Goal: Task Accomplishment & Management: Manage account settings

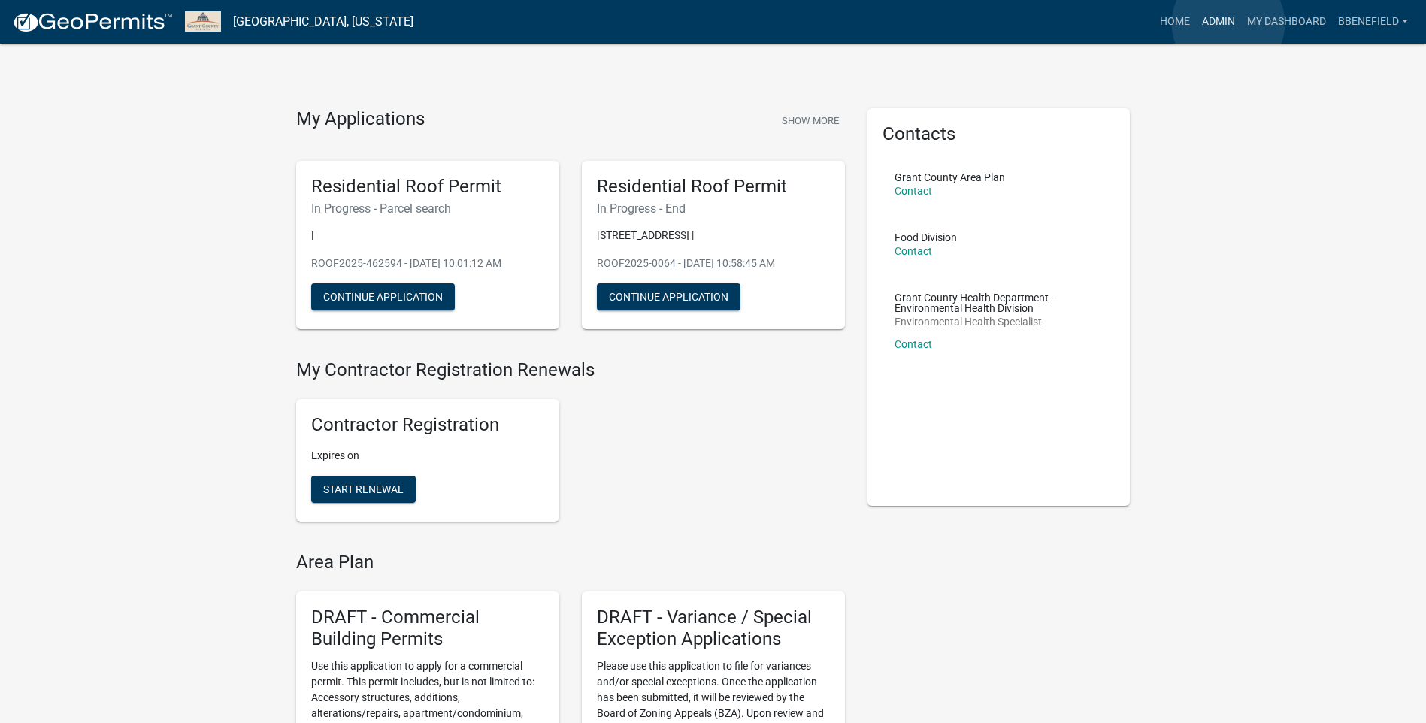
click at [1228, 23] on link "Admin" at bounding box center [1218, 22] width 45 height 29
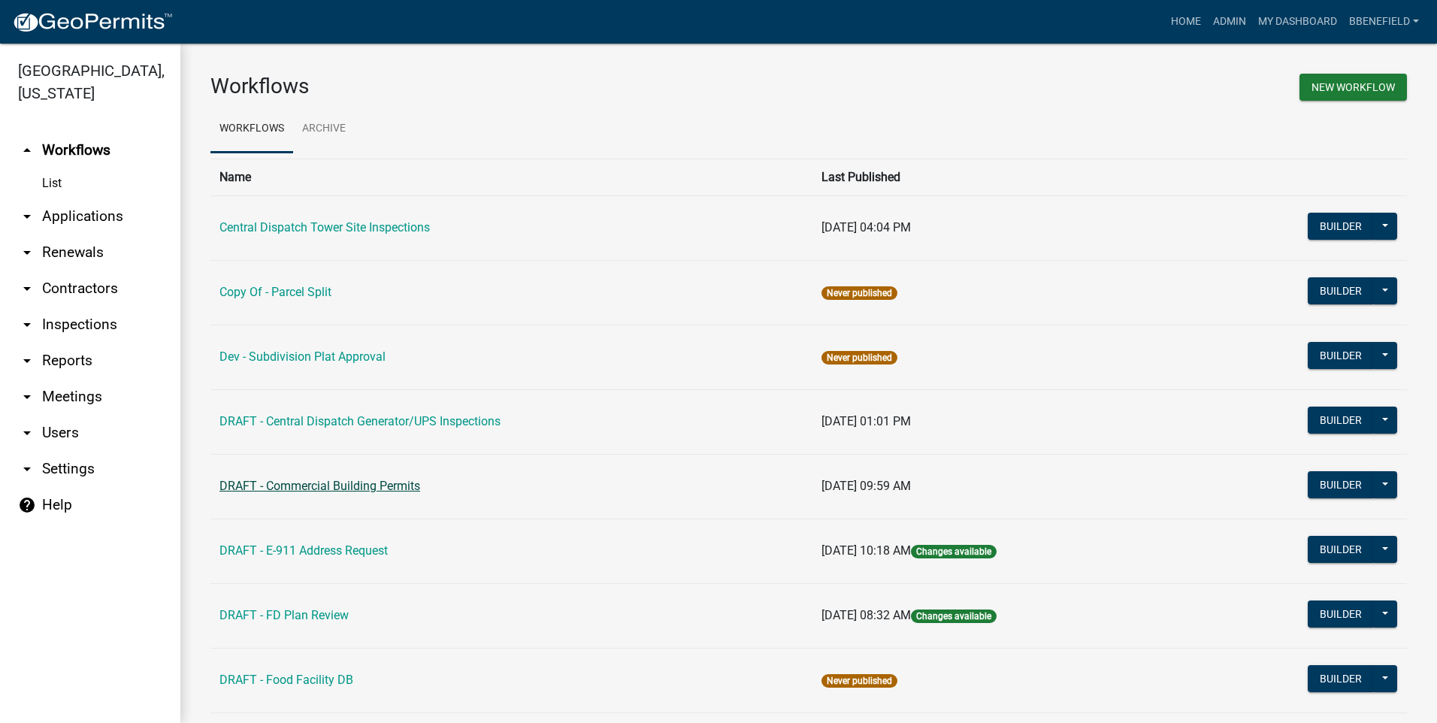
click at [303, 483] on link "DRAFT - Commercial Building Permits" at bounding box center [319, 486] width 201 height 14
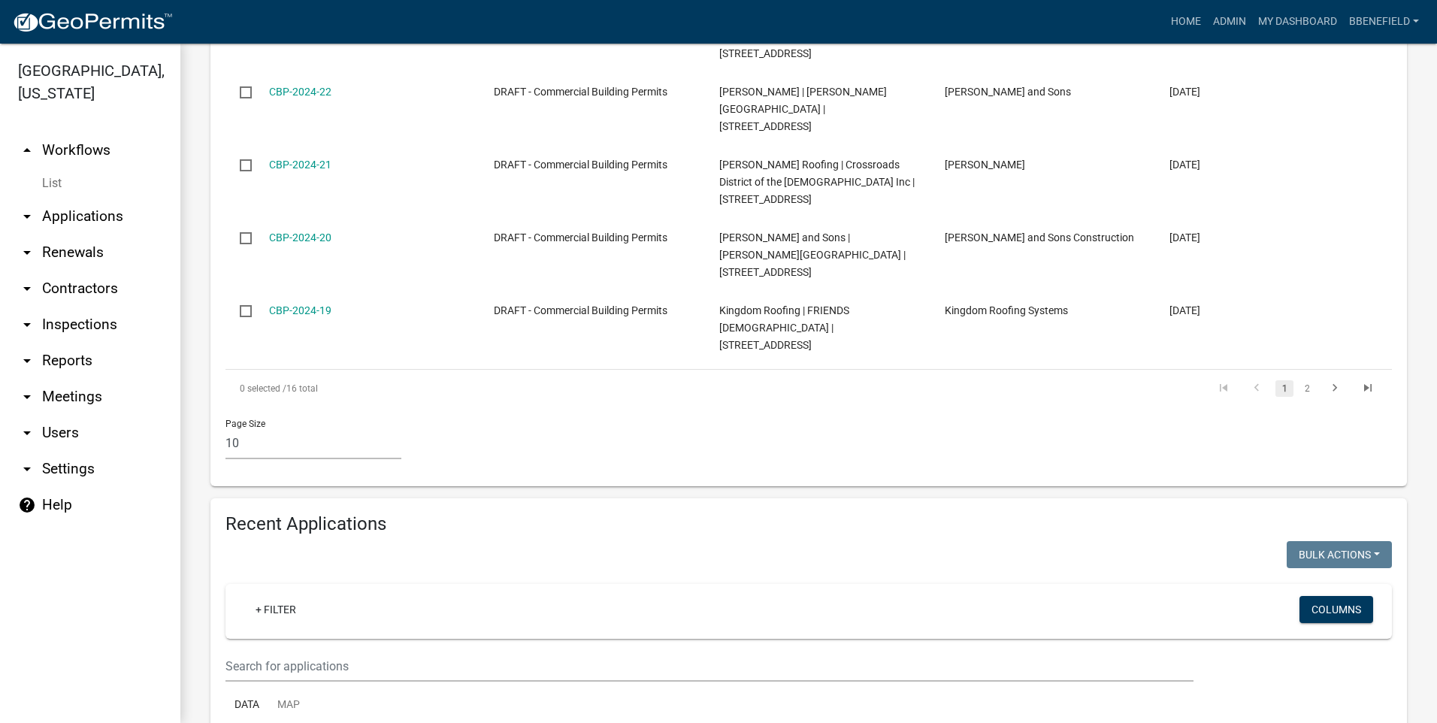
scroll to position [1127, 0]
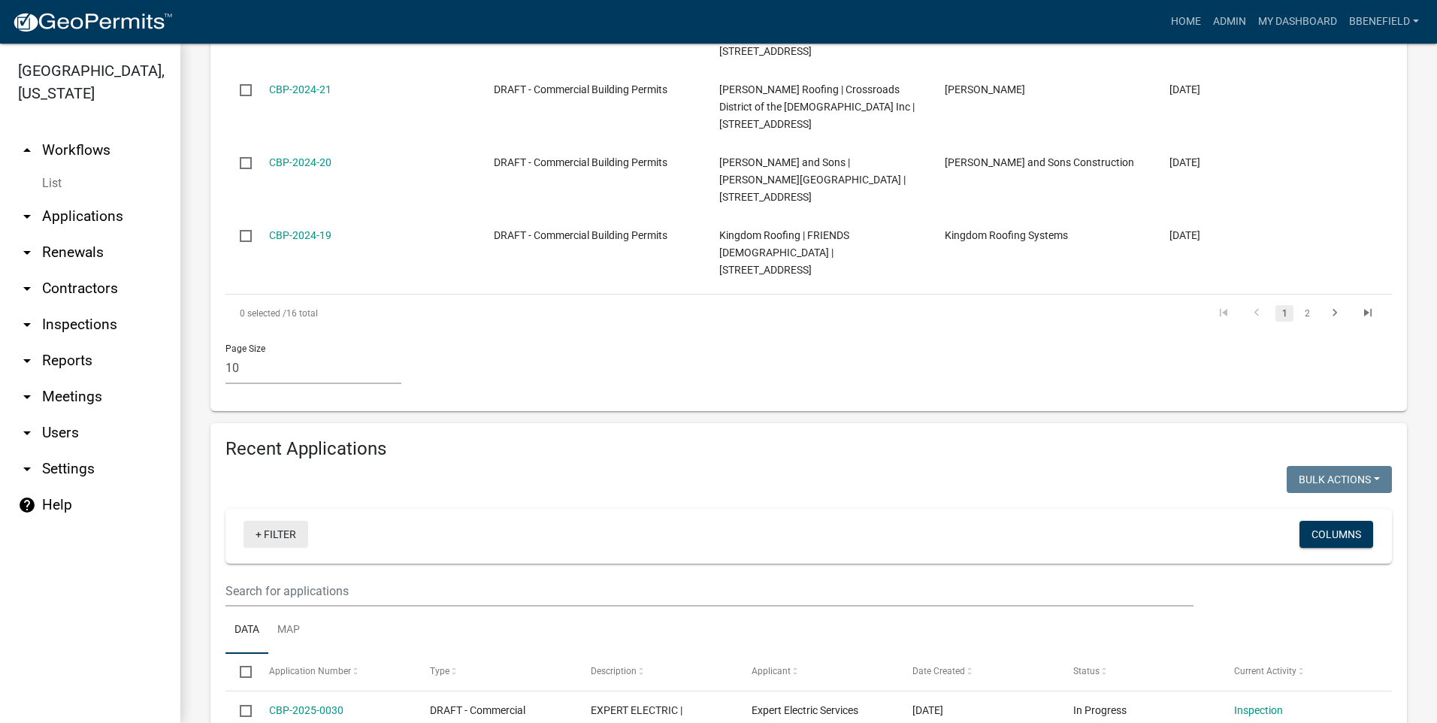
click at [286, 521] on link "+ Filter" at bounding box center [276, 534] width 65 height 27
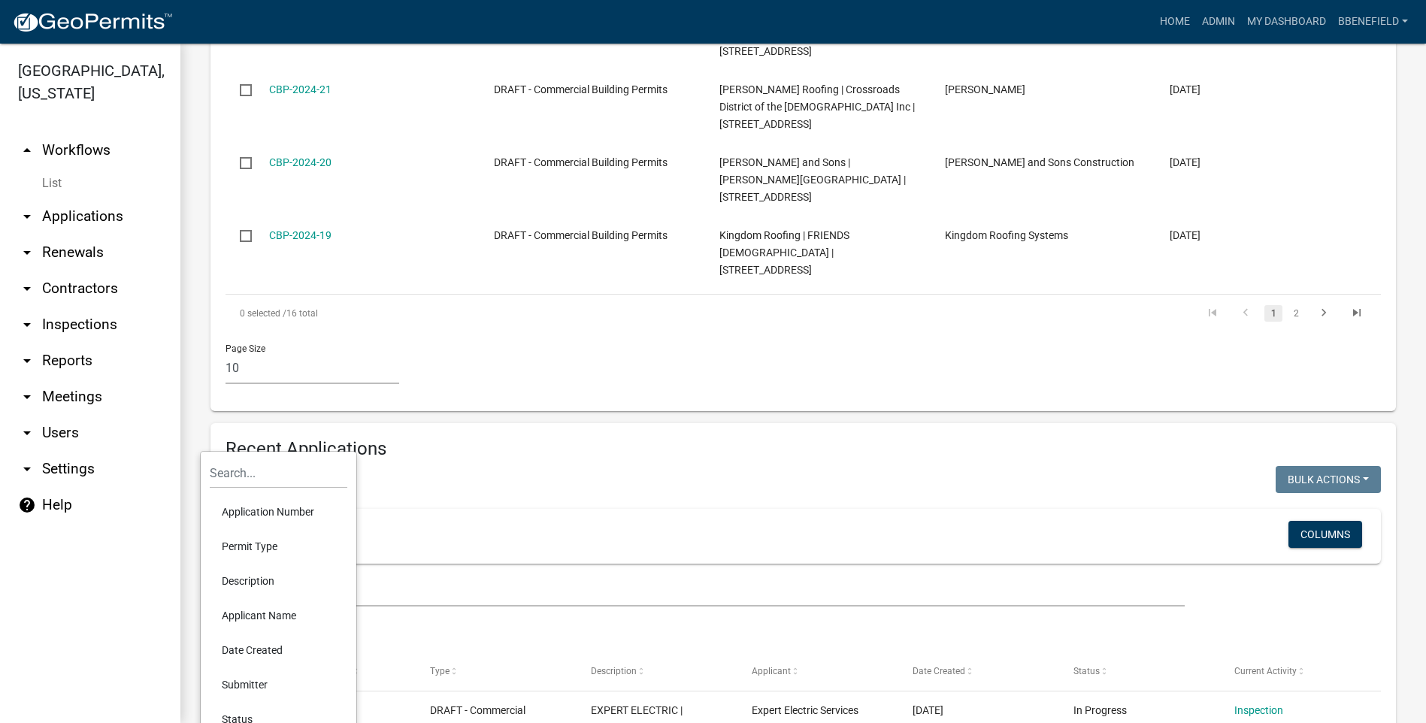
click at [268, 652] on li "Date Created" at bounding box center [279, 650] width 138 height 35
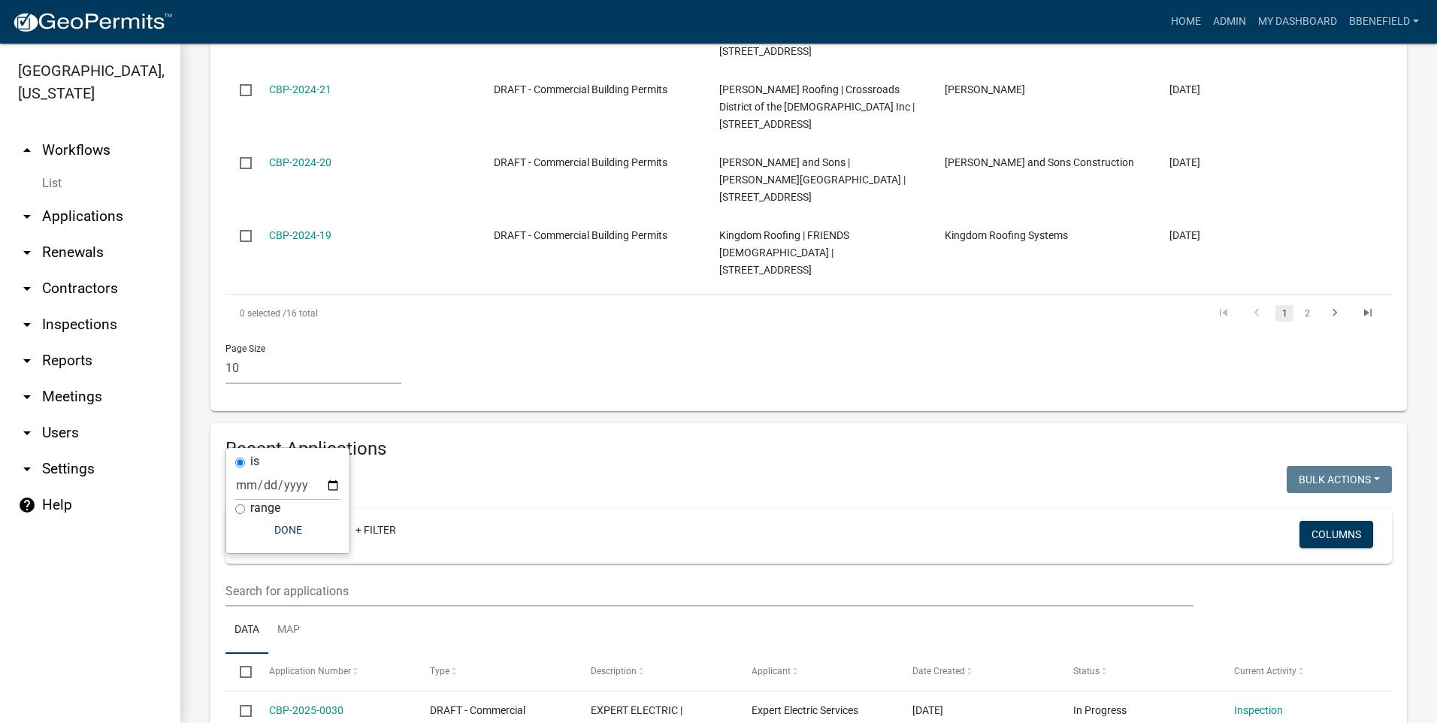
click at [241, 510] on input "range" at bounding box center [240, 509] width 10 height 10
radio input "true"
click at [325, 506] on select "[DATE] [DATE] Current Week Previous Week Current Month Last Month Current Calen…" at bounding box center [338, 501] width 150 height 31
select select "previous_1_years"
click at [263, 486] on select "[DATE] [DATE] Current Week Previous Week Current Month Last Month Current Calen…" at bounding box center [338, 501] width 150 height 31
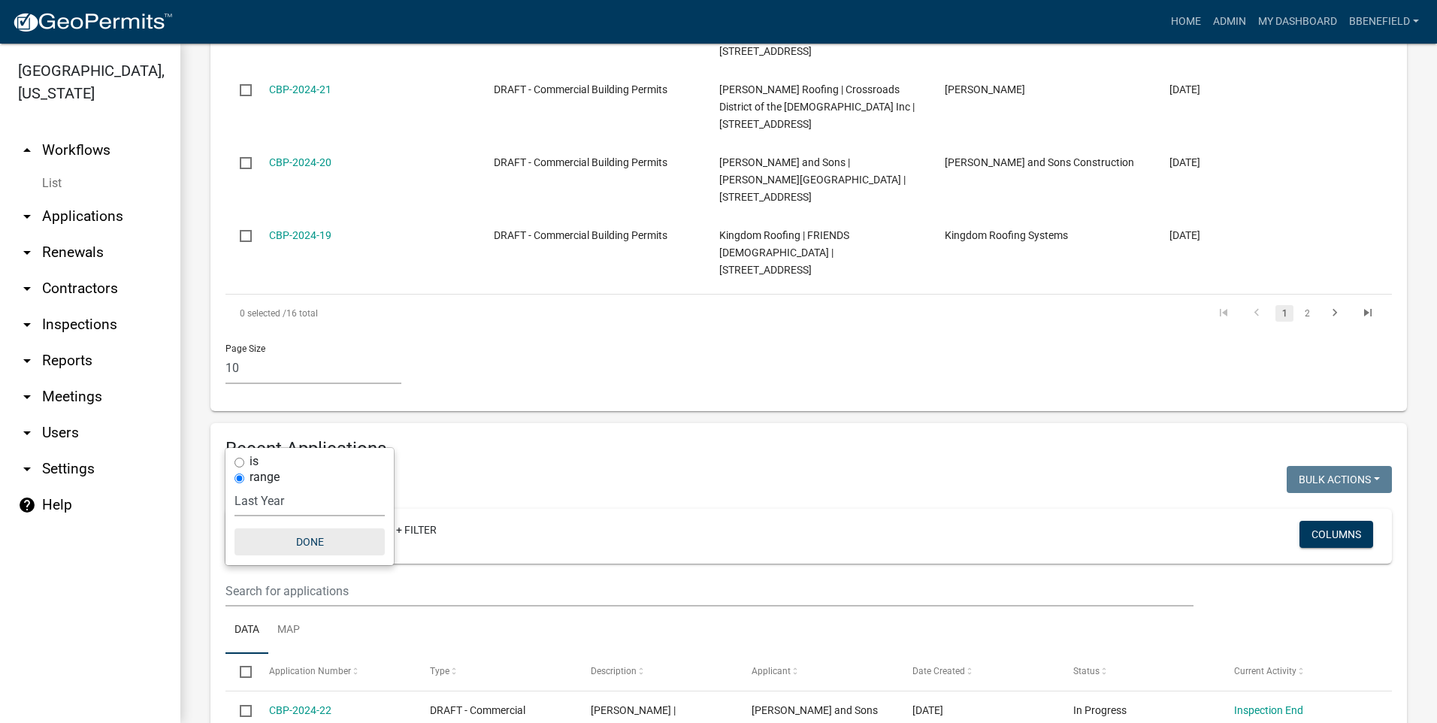
click at [310, 544] on button "Done" at bounding box center [309, 541] width 150 height 27
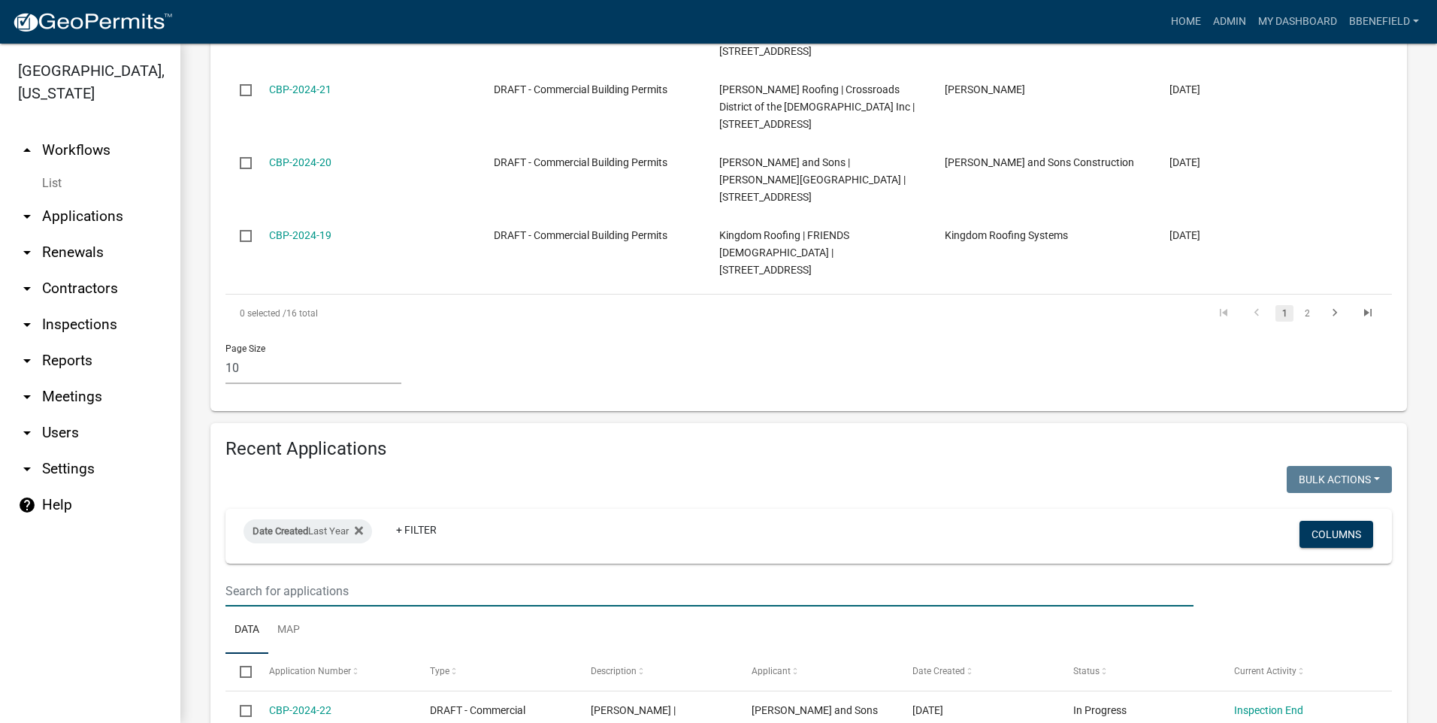
click at [353, 576] on input "text" at bounding box center [709, 591] width 968 height 31
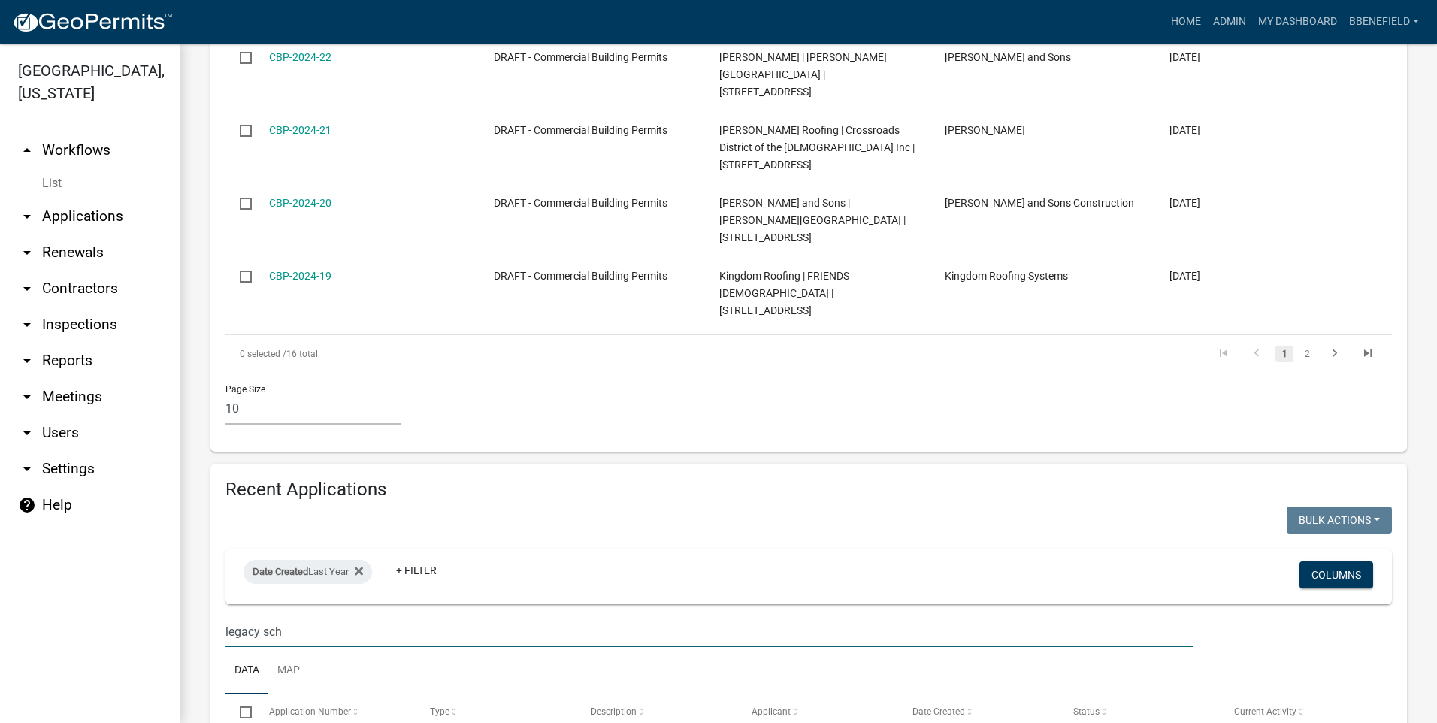
scroll to position [1114, 0]
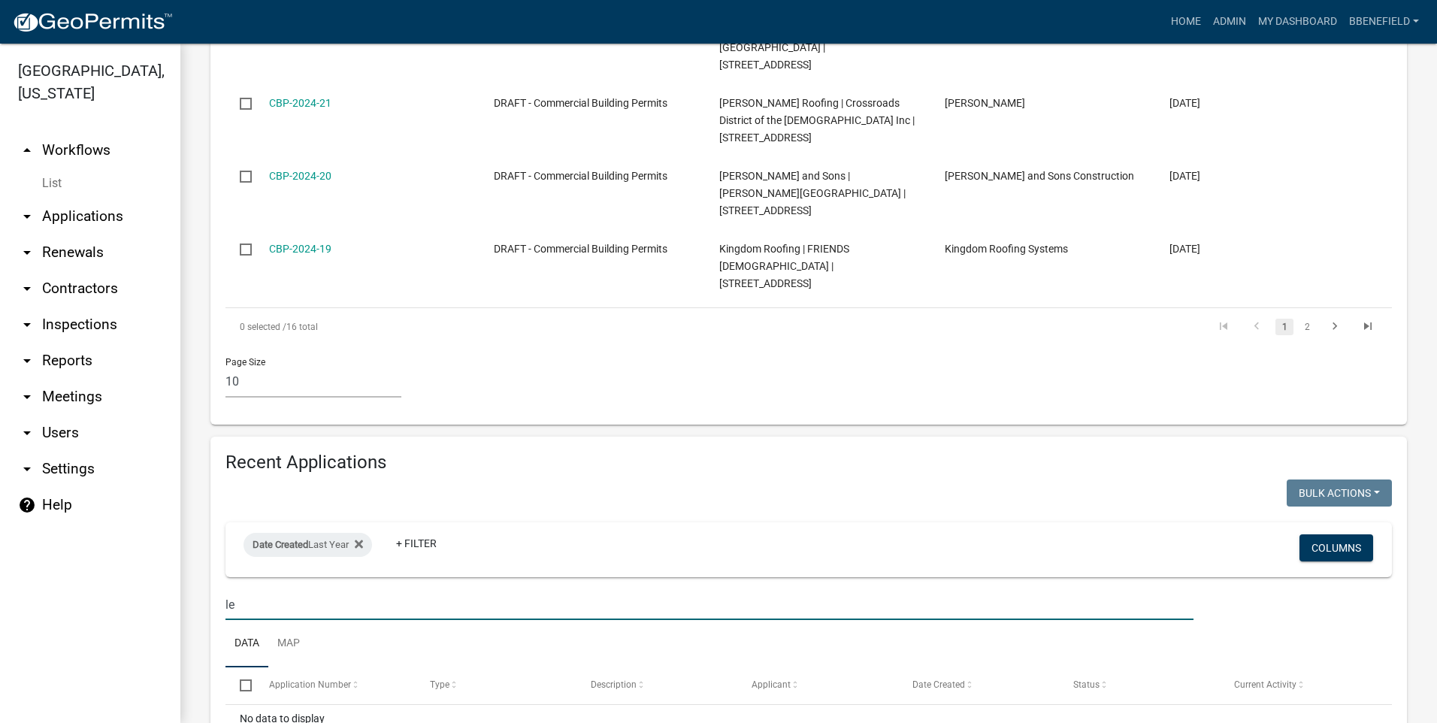
type input "l"
click at [357, 589] on input "text" at bounding box center [709, 604] width 968 height 31
type input "b"
type input "t"
type input "l"
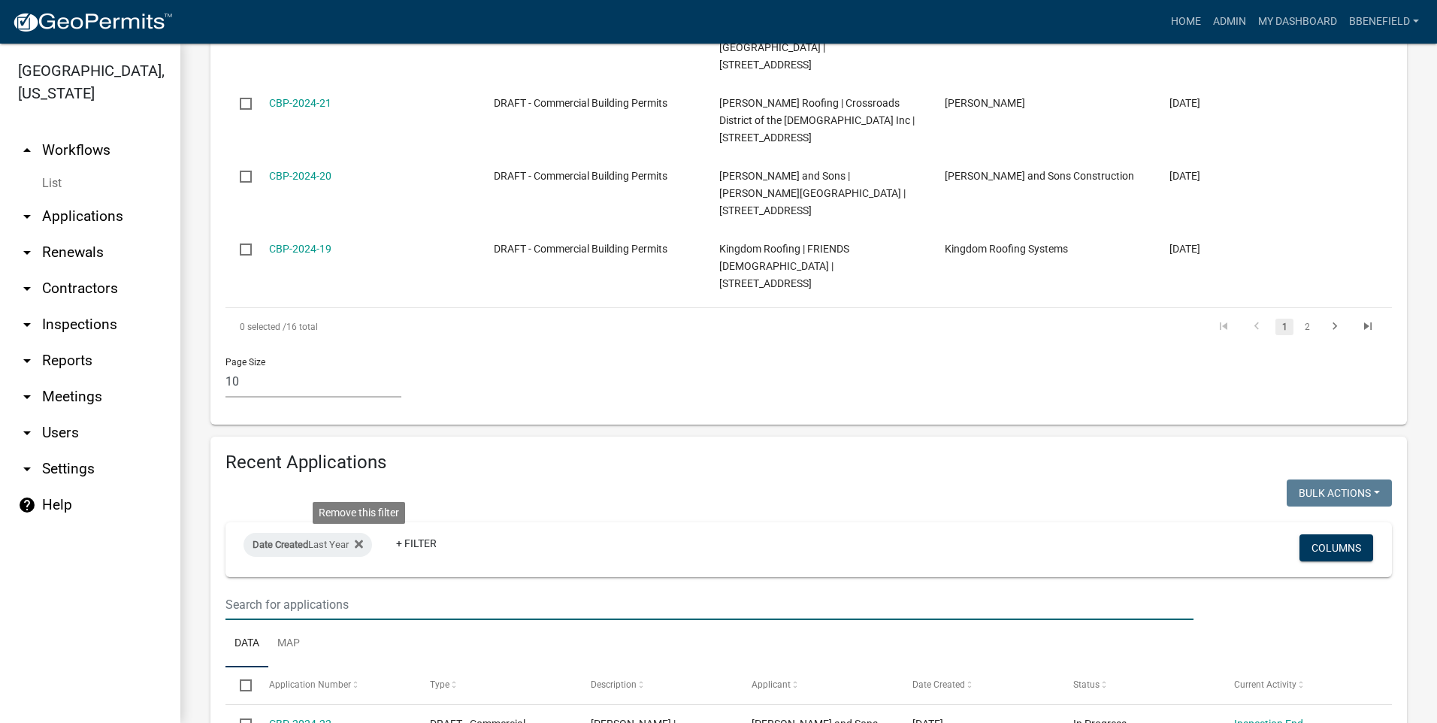
click at [362, 538] on icon at bounding box center [359, 544] width 8 height 12
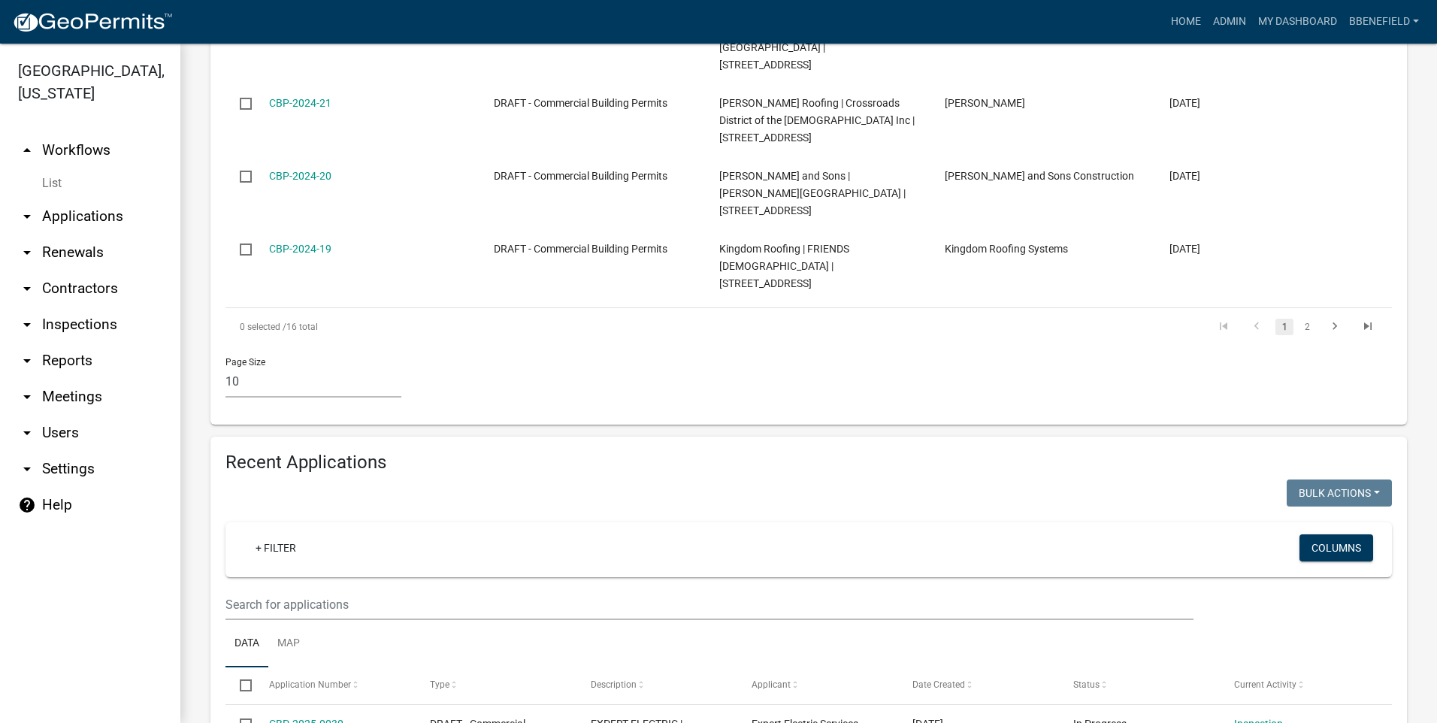
click at [75, 132] on link "arrow_drop_up Workflows" at bounding box center [90, 150] width 180 height 36
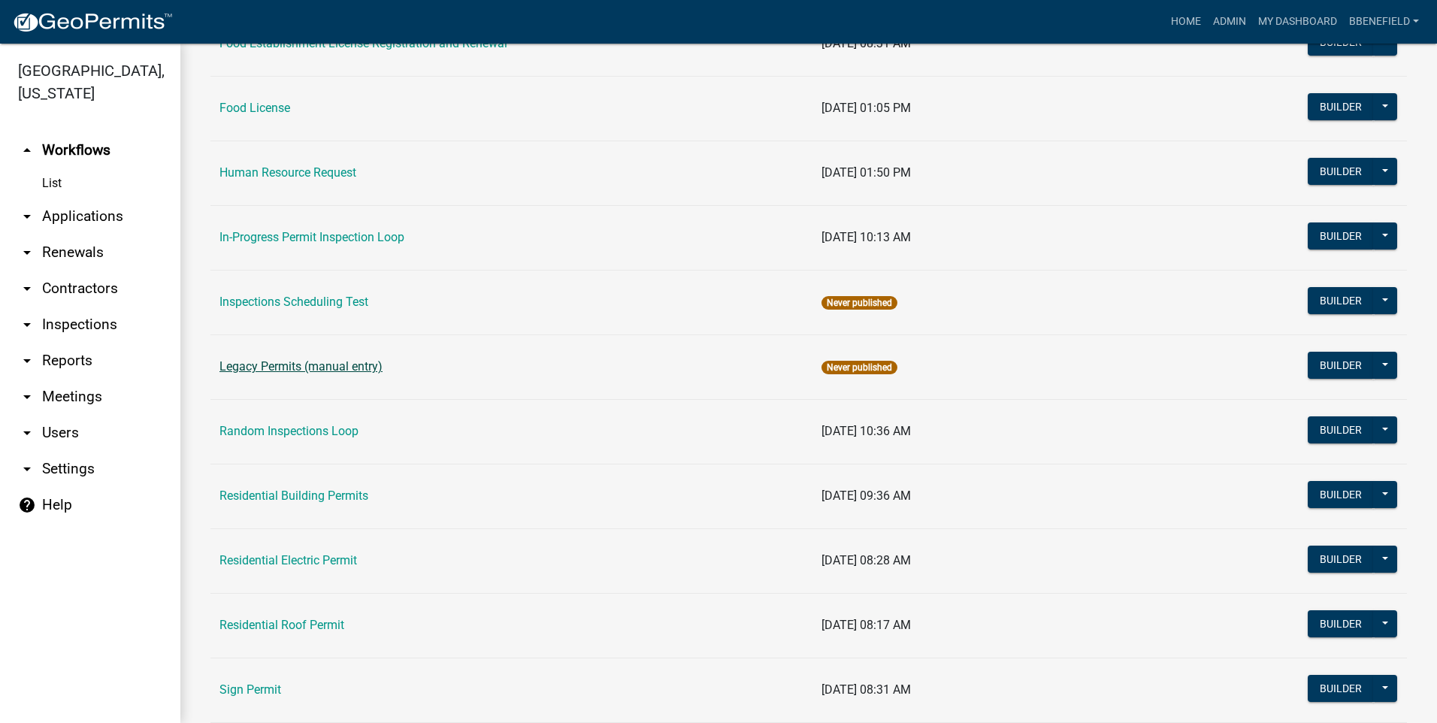
scroll to position [1127, 0]
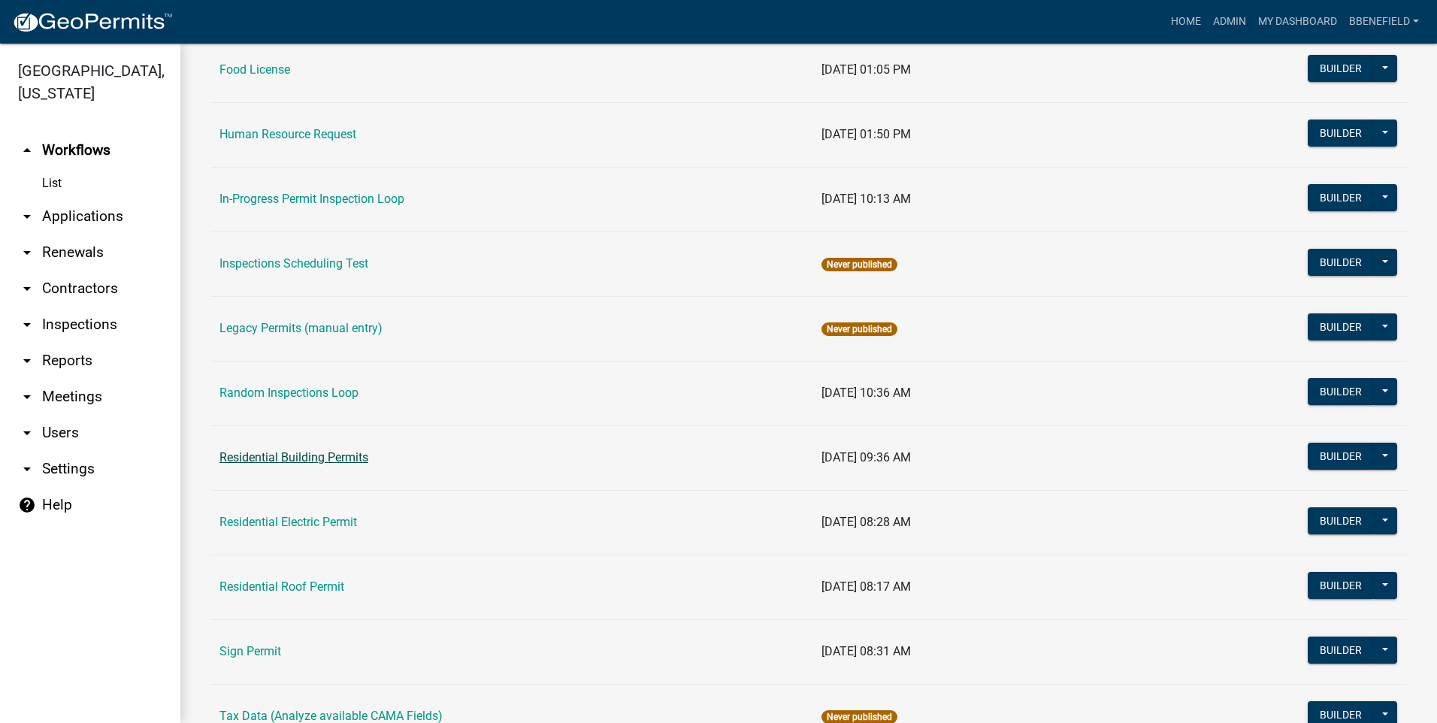
click at [298, 452] on link "Residential Building Permits" at bounding box center [293, 457] width 149 height 14
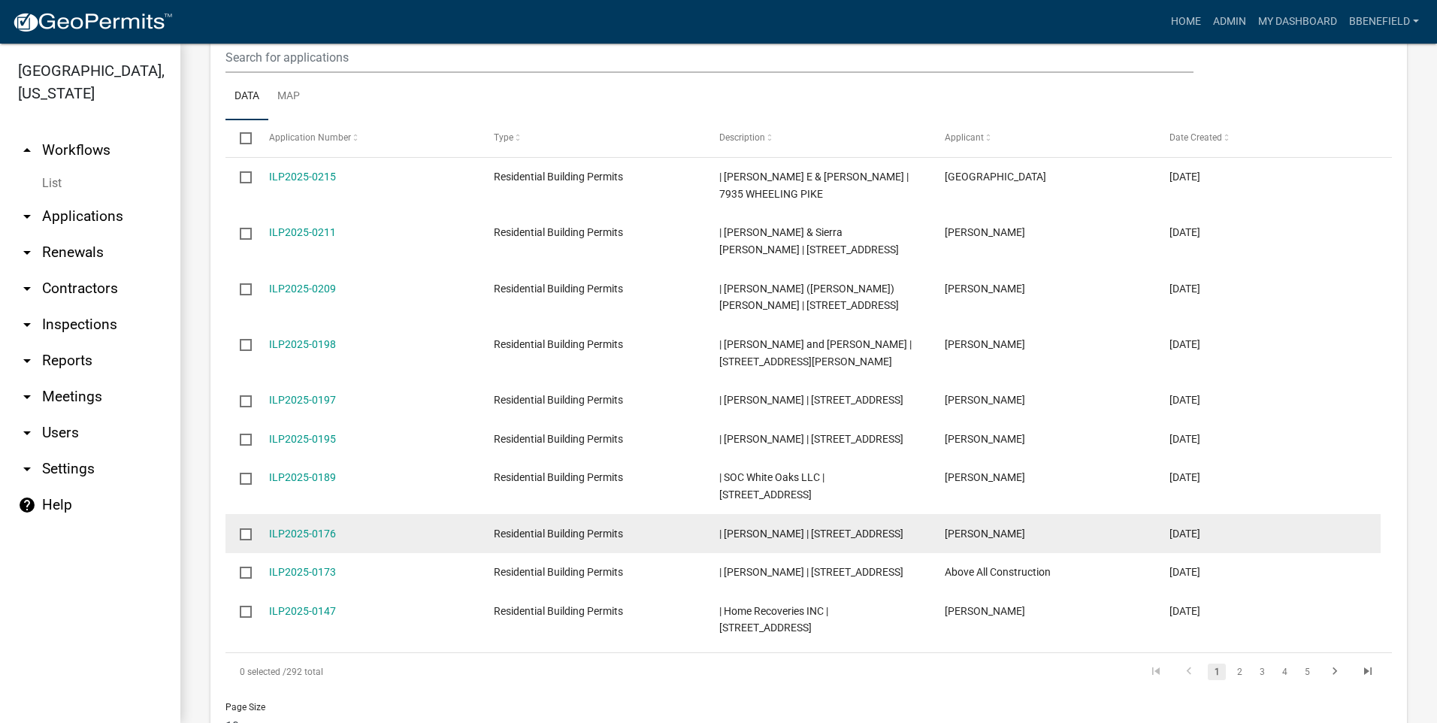
scroll to position [902, 0]
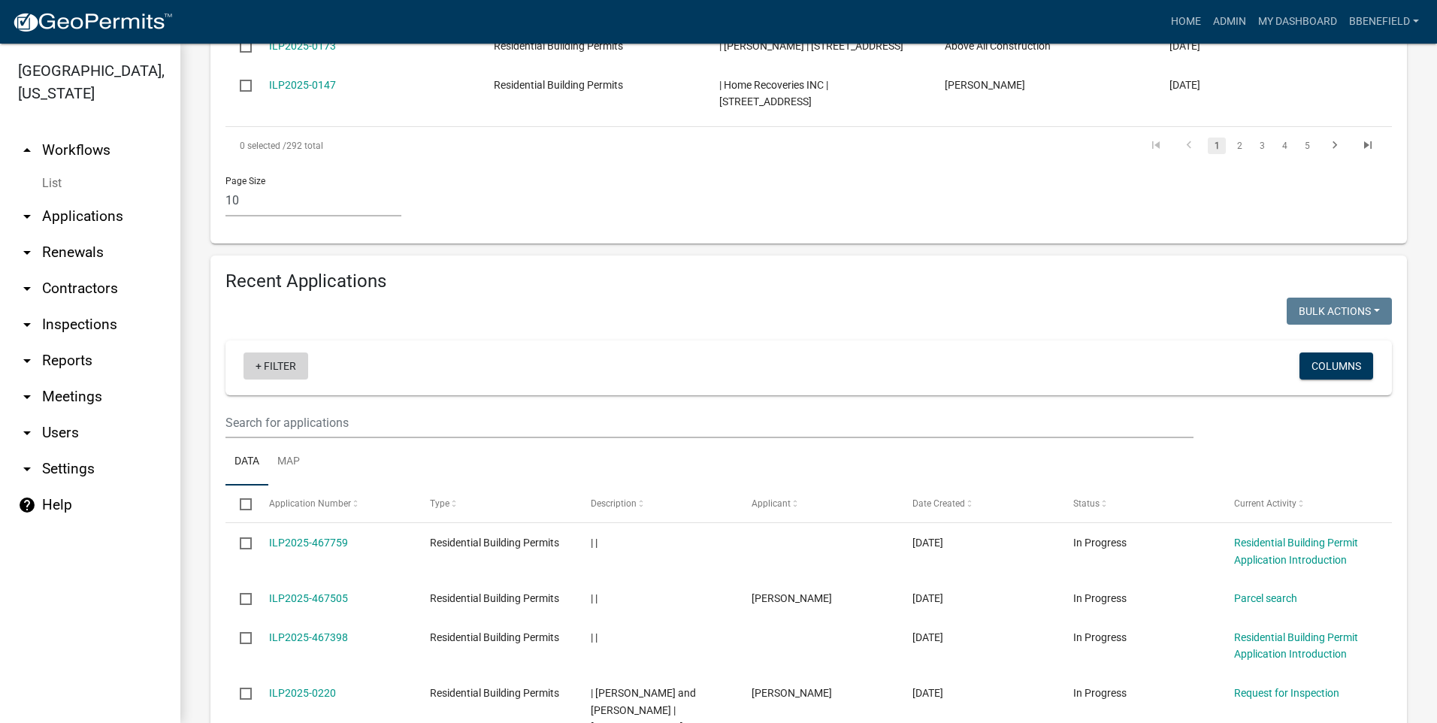
click at [282, 352] on link "+ Filter" at bounding box center [276, 365] width 65 height 27
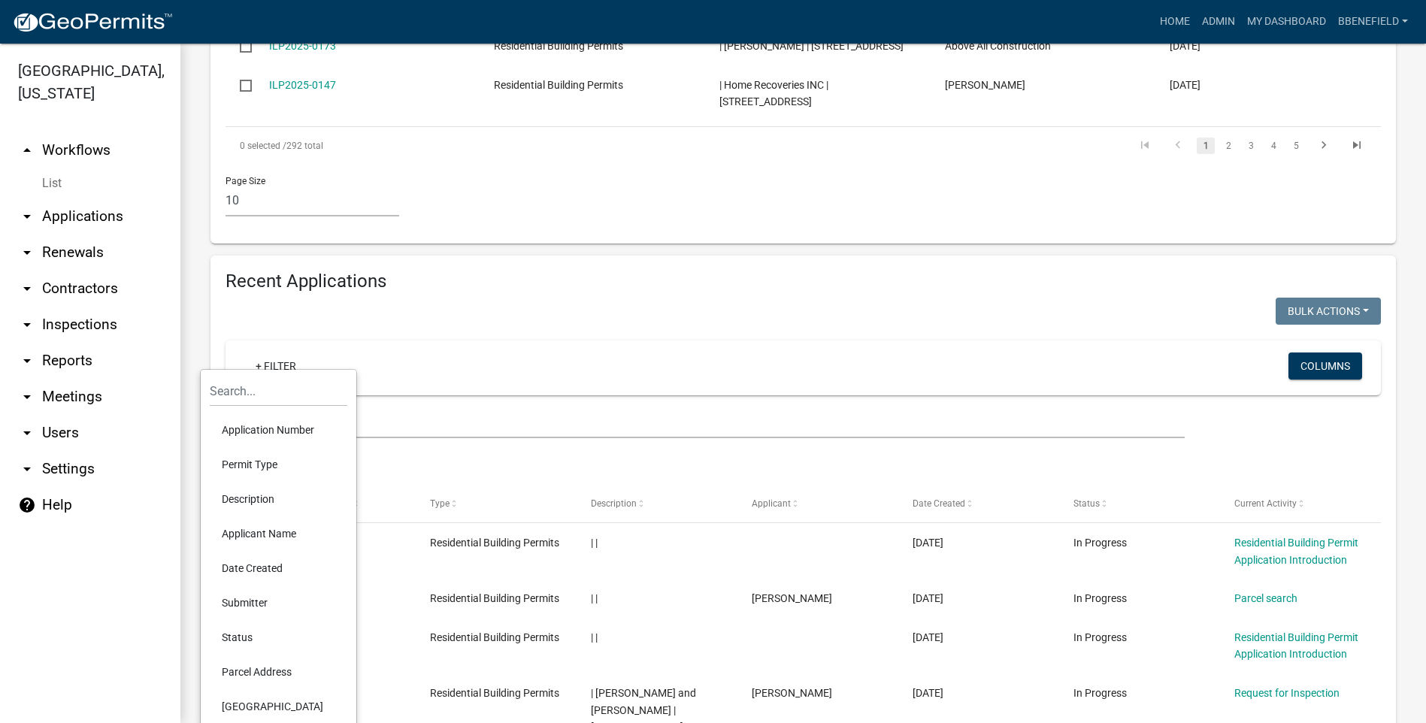
click at [268, 567] on li "Date Created" at bounding box center [279, 568] width 138 height 35
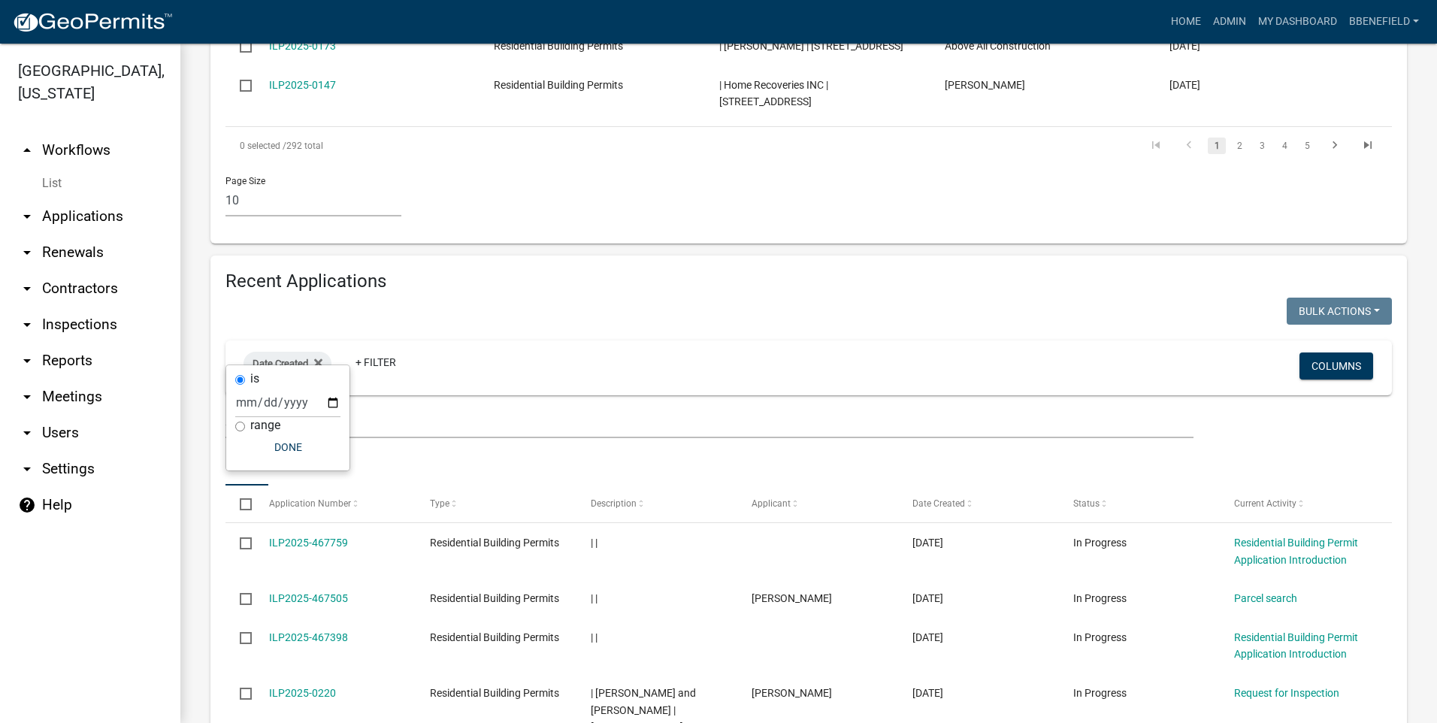
click at [240, 425] on input "range" at bounding box center [240, 427] width 10 height 10
radio input "true"
click at [295, 419] on select "[DATE] [DATE] Current Week Previous Week Current Month Last Month Current Calen…" at bounding box center [338, 418] width 150 height 31
select select "previous_1_years"
click at [263, 403] on select "[DATE] [DATE] Current Week Previous Week Current Month Last Month Current Calen…" at bounding box center [338, 418] width 150 height 31
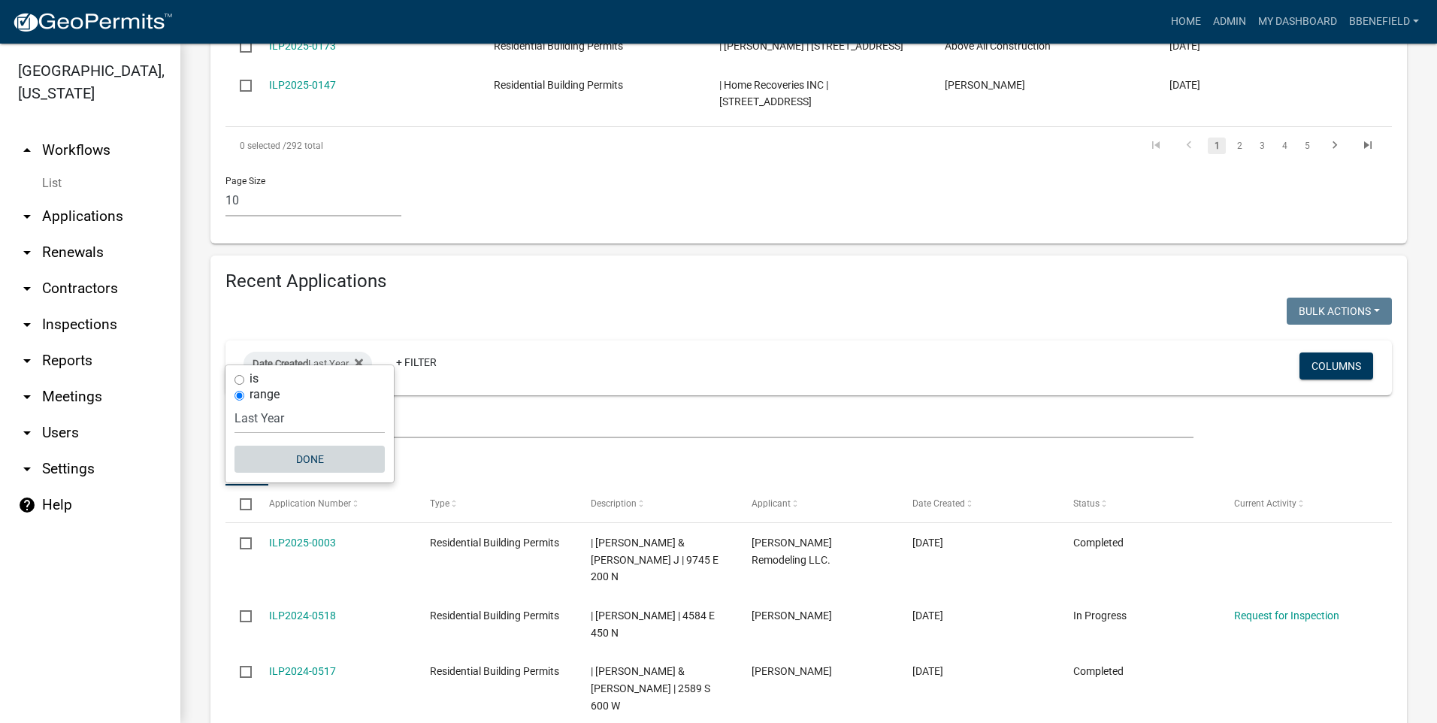
click at [308, 459] on button "Done" at bounding box center [309, 459] width 150 height 27
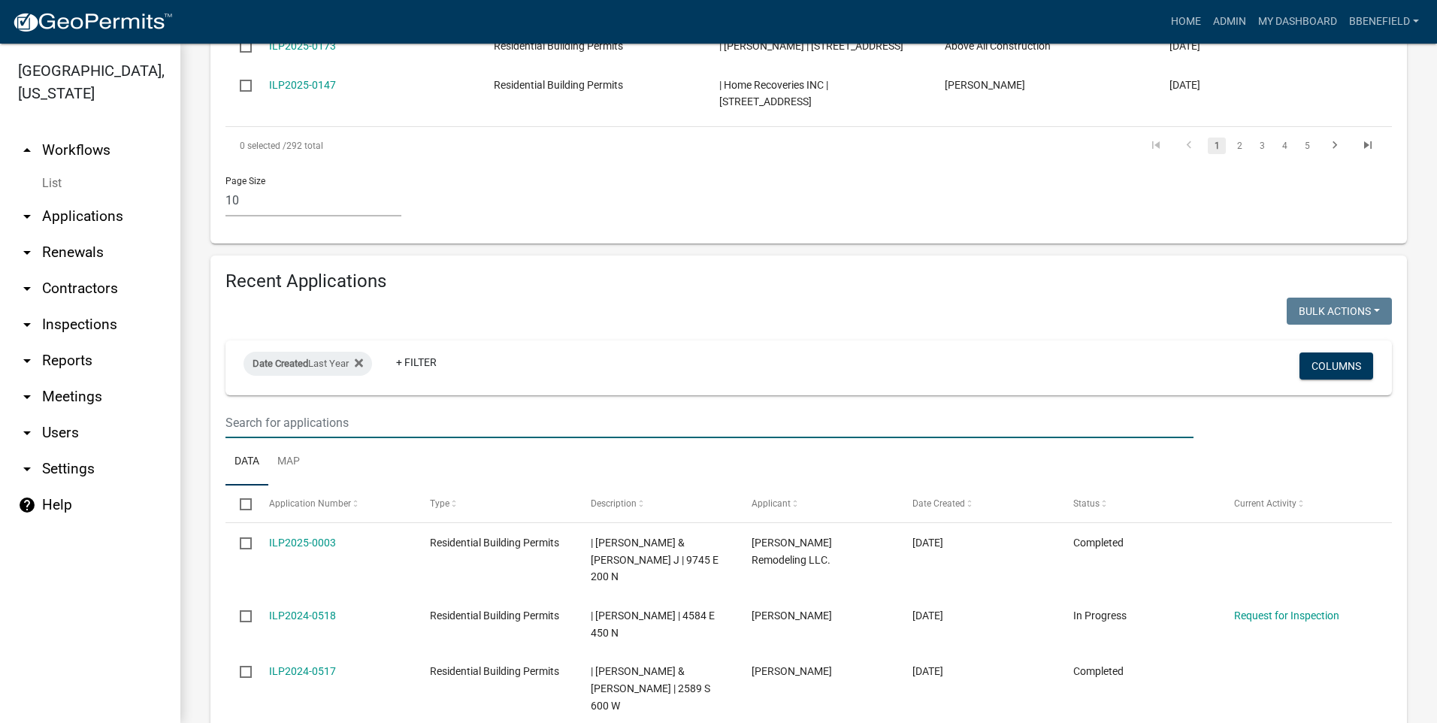
click at [313, 407] on input "text" at bounding box center [709, 422] width 968 height 31
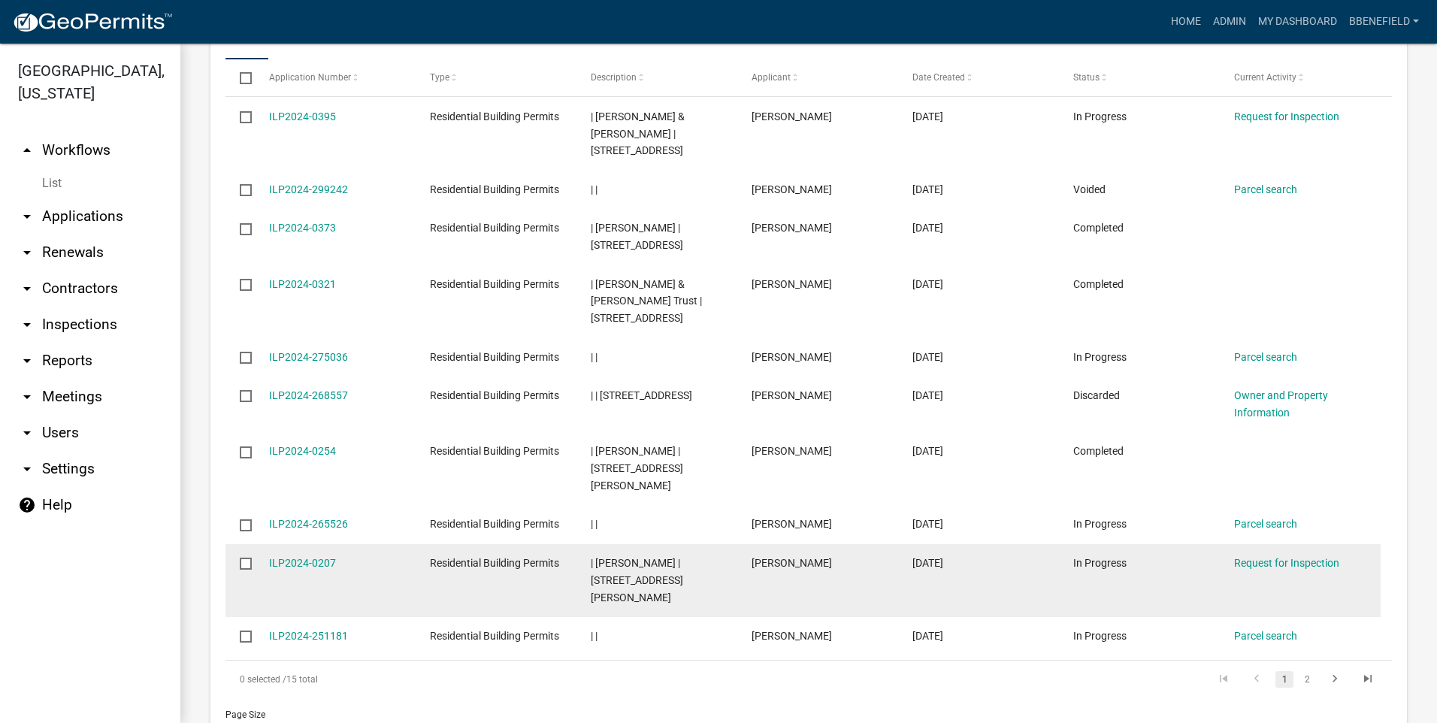
scroll to position [1344, 0]
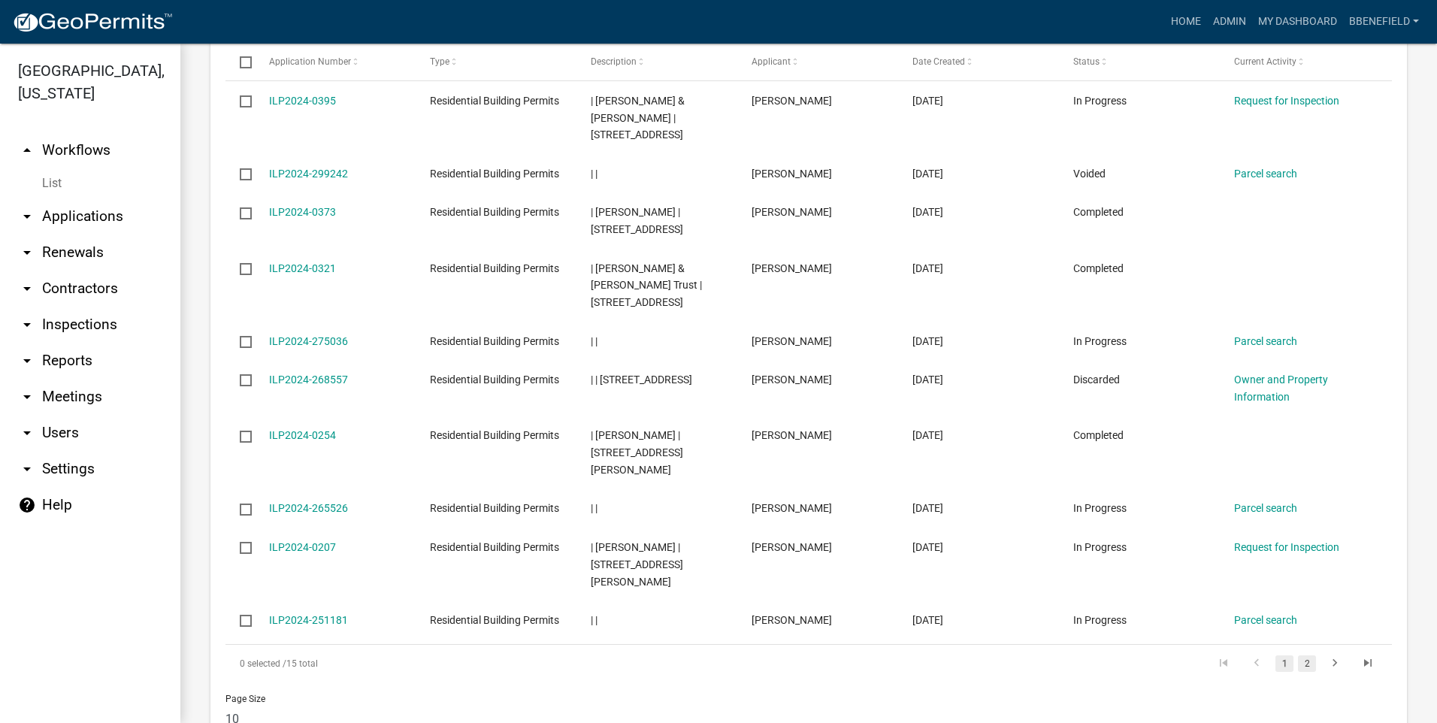
click at [1298, 655] on link "2" at bounding box center [1307, 663] width 18 height 17
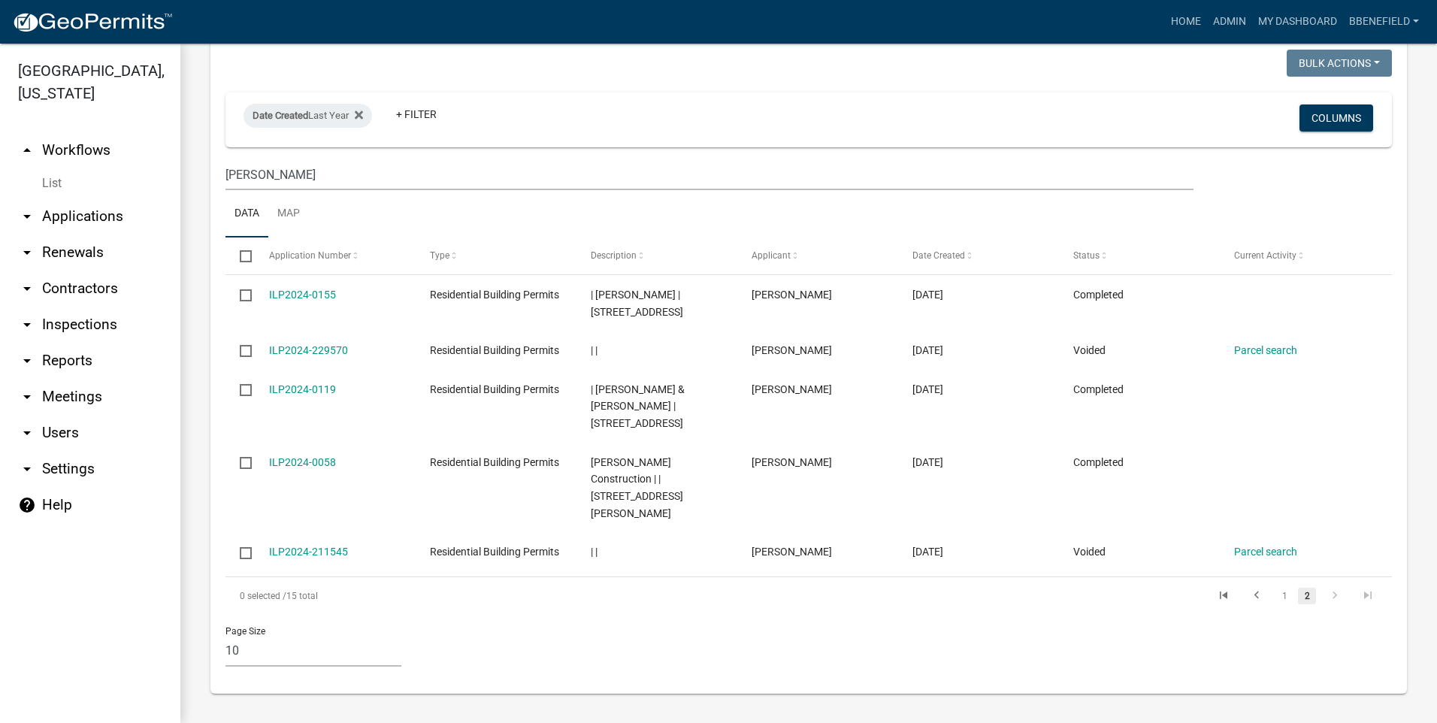
scroll to position [1082, 0]
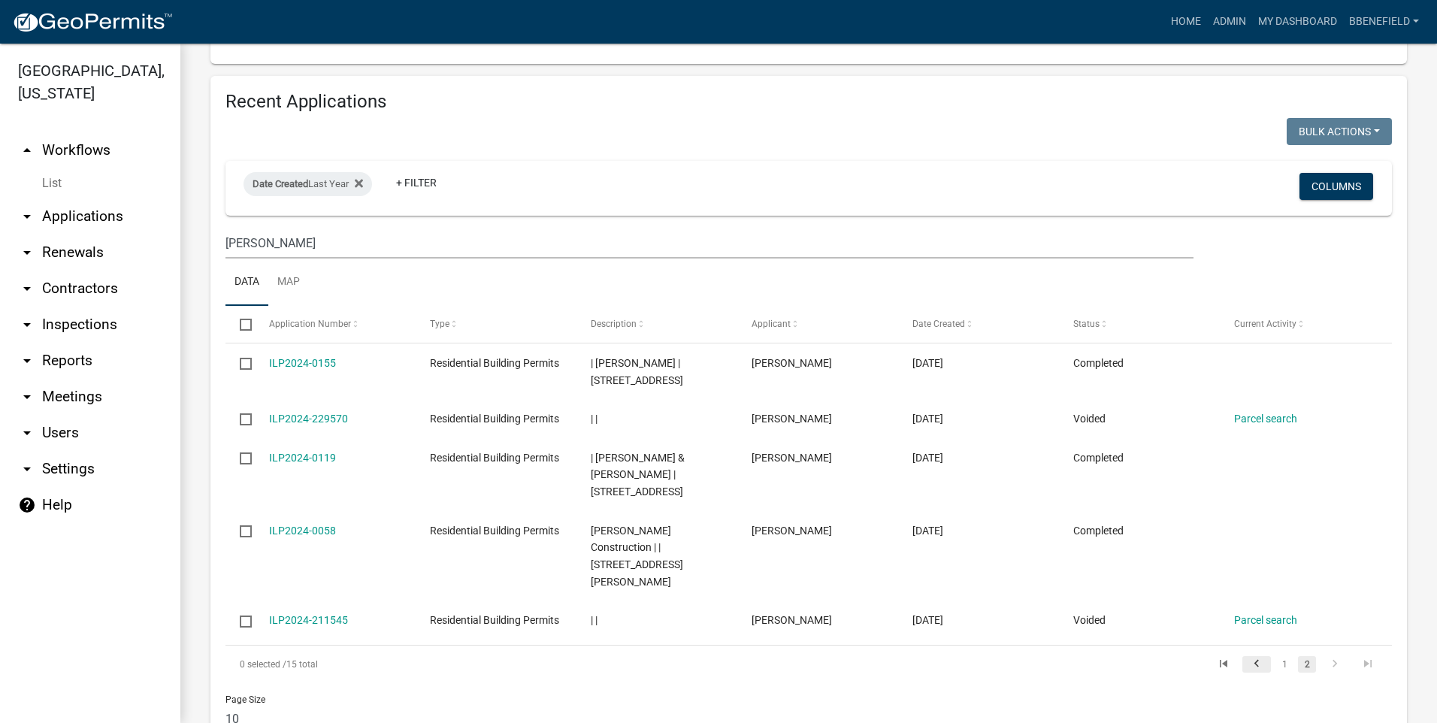
click at [1247, 657] on icon "go to previous page" at bounding box center [1257, 666] width 20 height 18
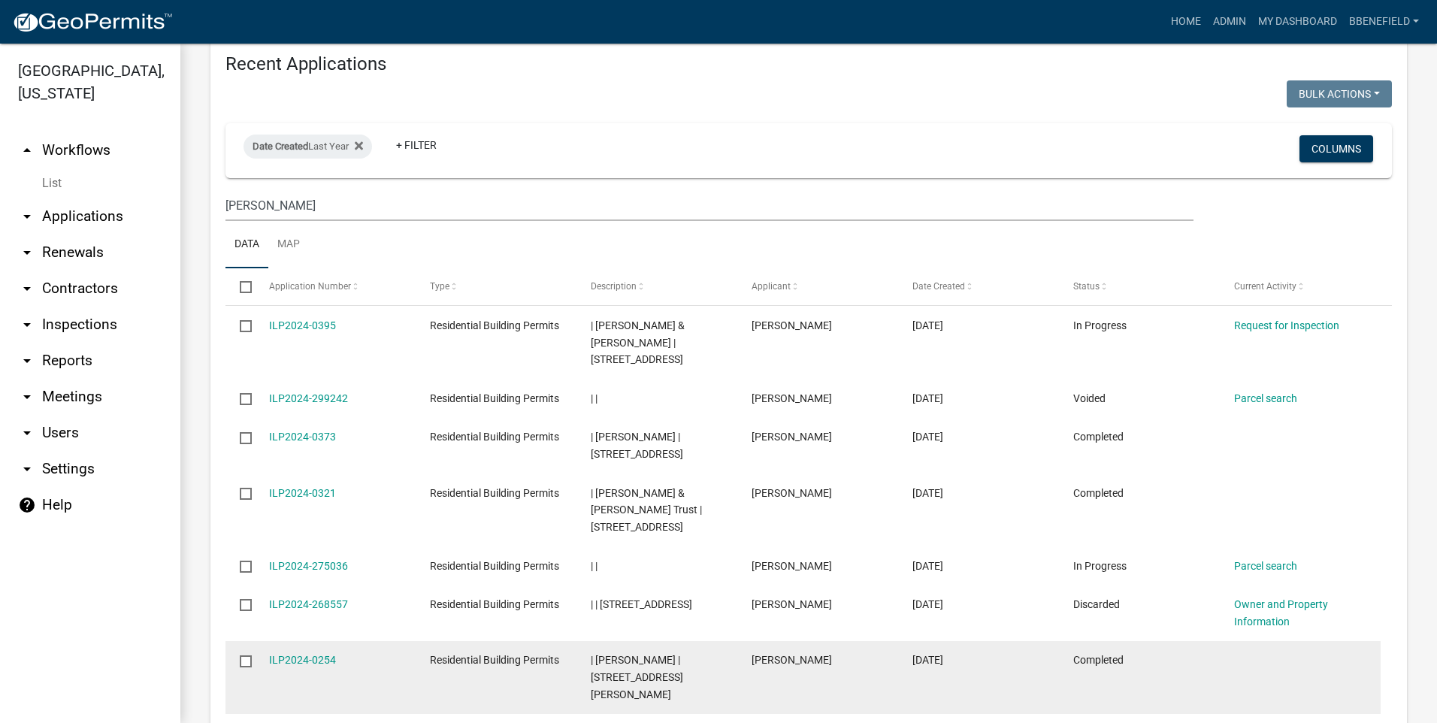
scroll to position [1118, 0]
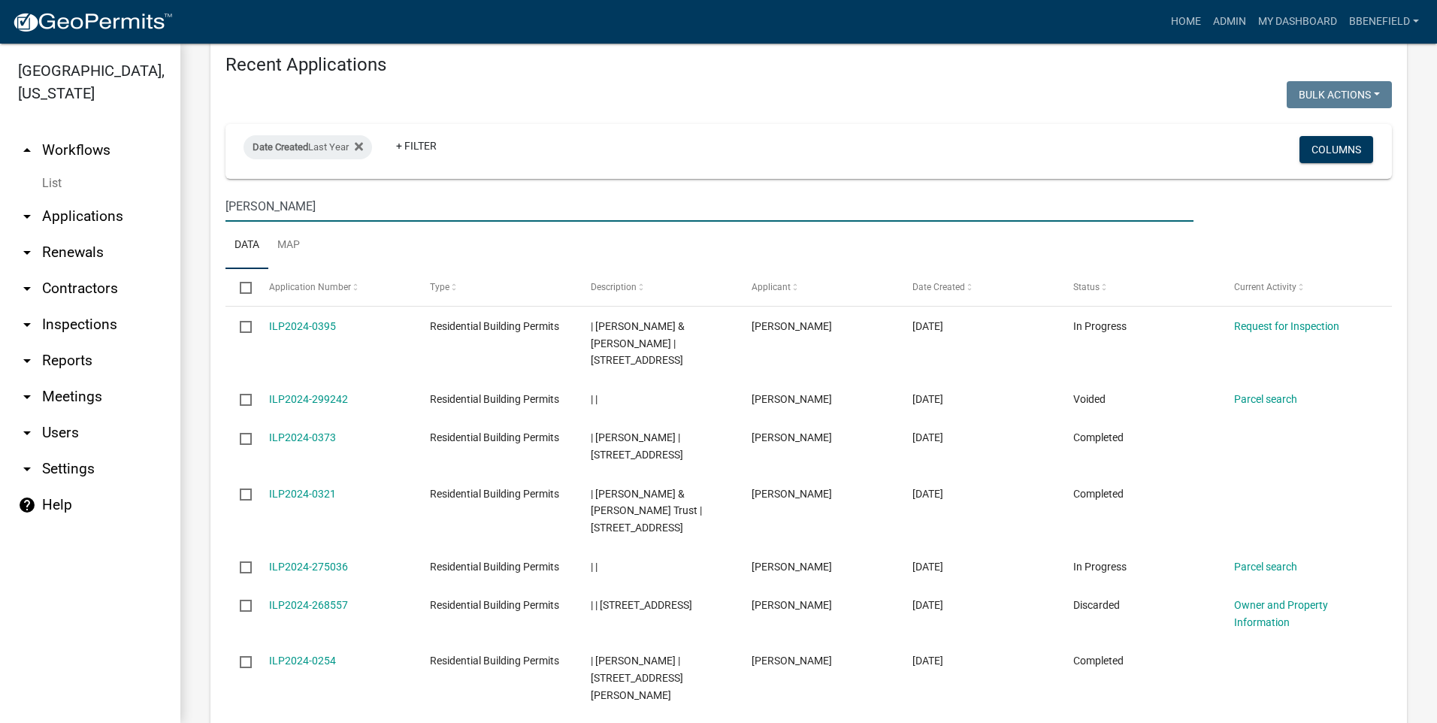
drag, startPoint x: 274, startPoint y: 188, endPoint x: 201, endPoint y: 186, distance: 73.7
click at [207, 186] on div "Recent Applications Bulk Actions Void Expire Lock Withdraw Date Created Last Ye…" at bounding box center [808, 513] width 1219 height 948
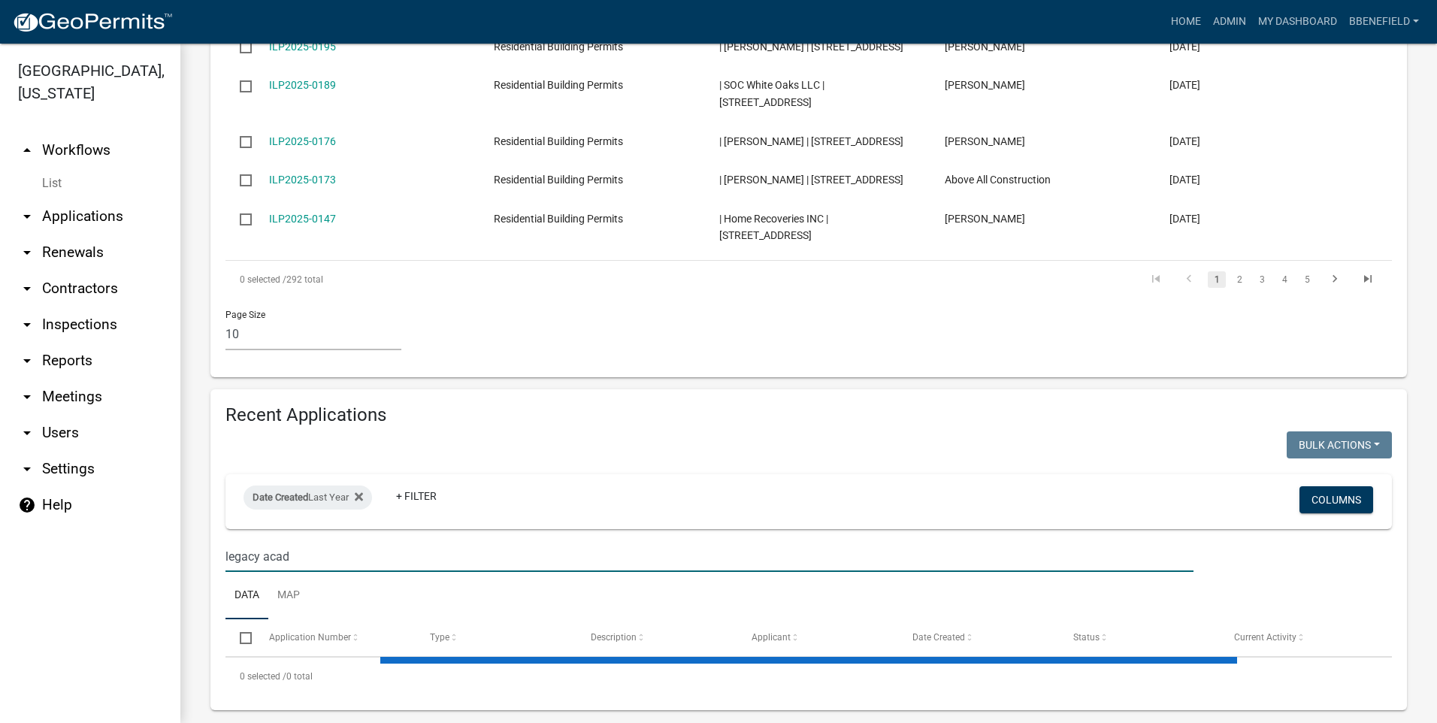
scroll to position [806, 0]
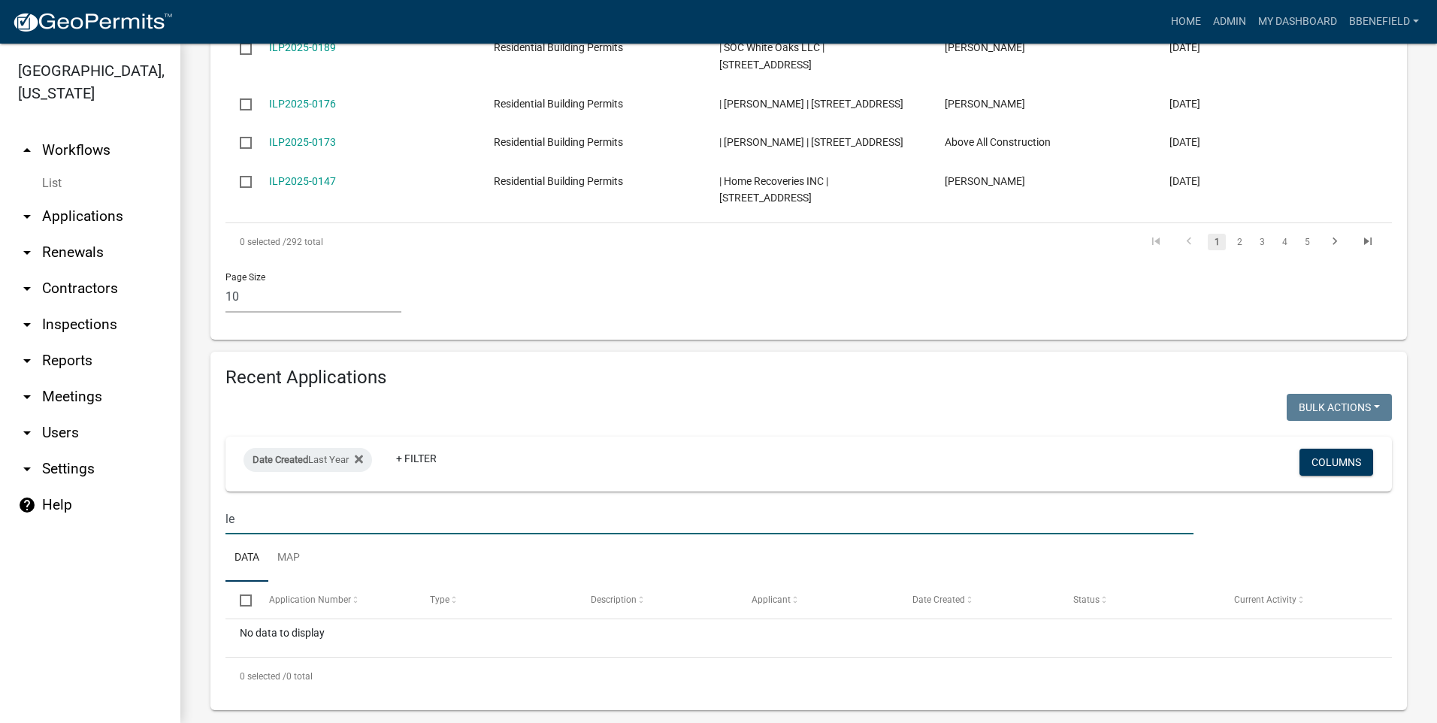
type input "l"
type input "t"
type input "l"
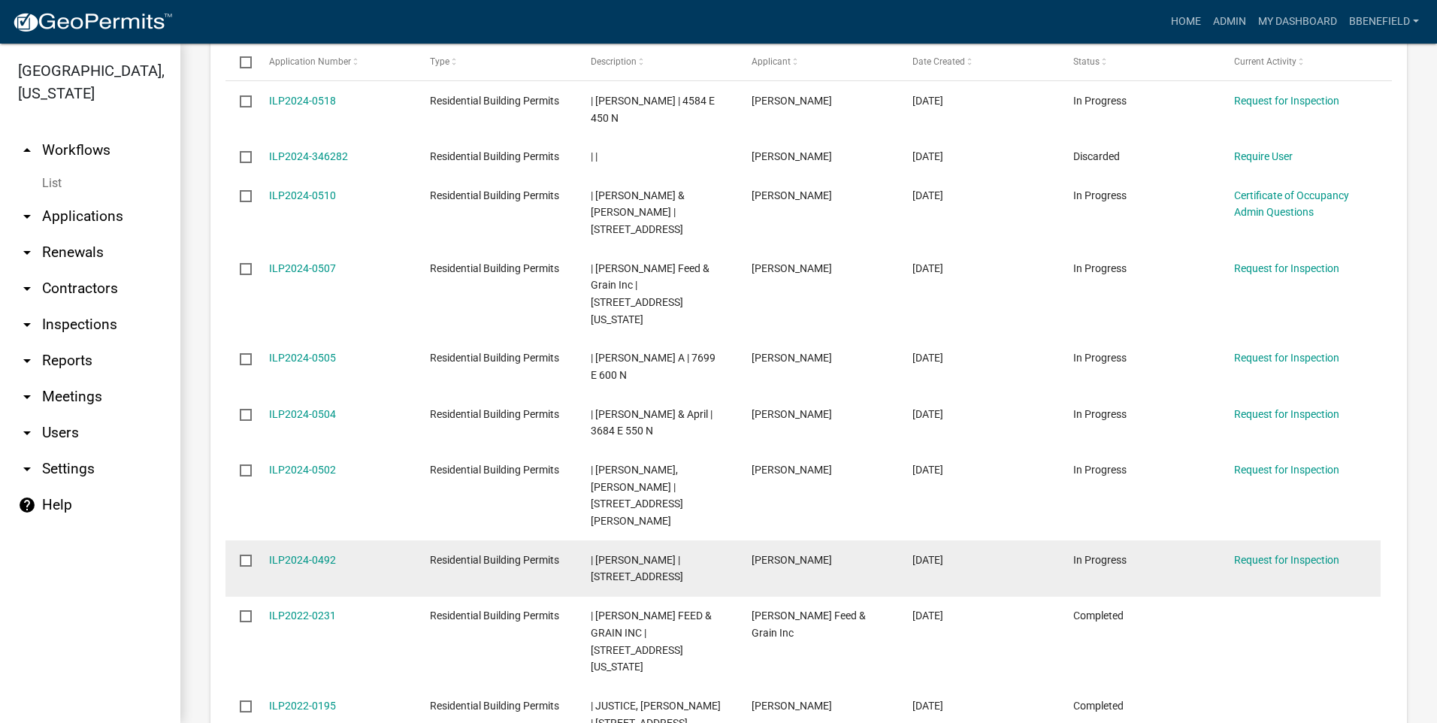
scroll to position [1412, 0]
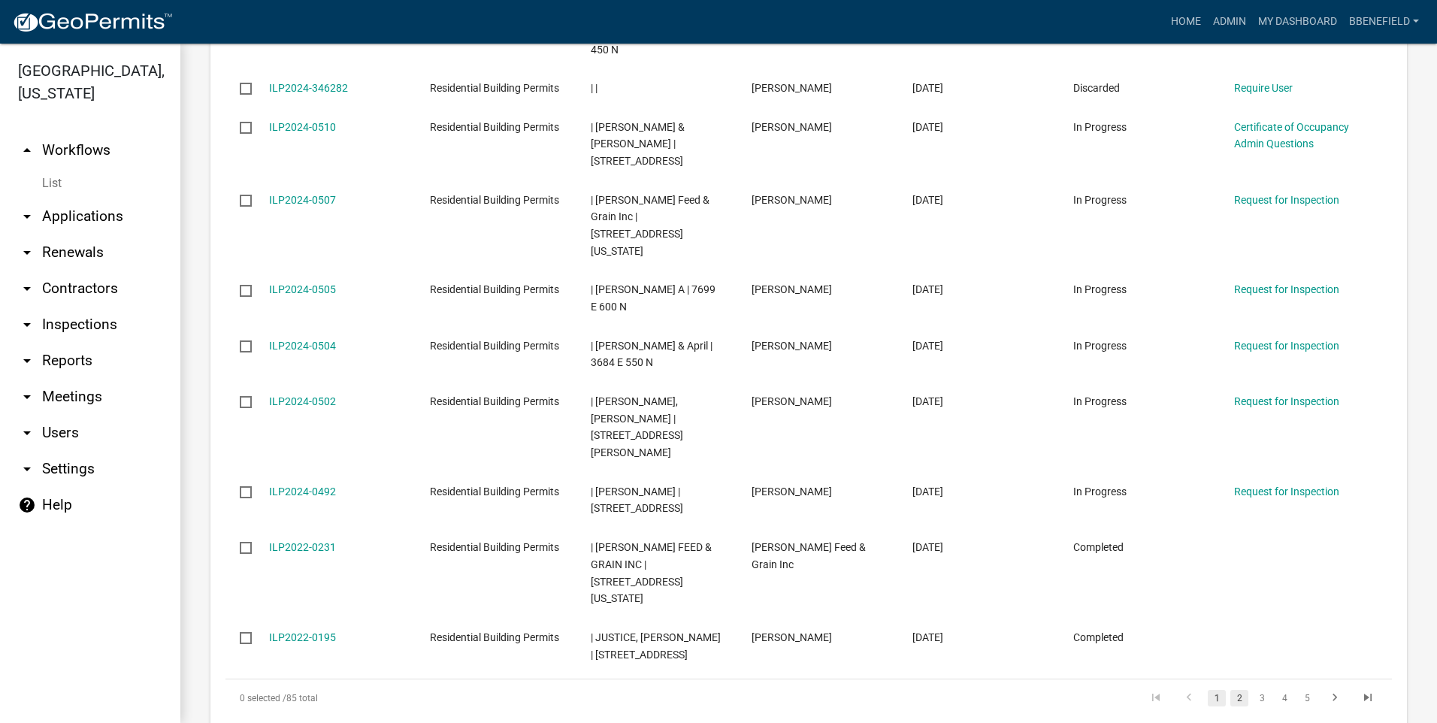
click at [1230, 690] on link "2" at bounding box center [1239, 698] width 18 height 17
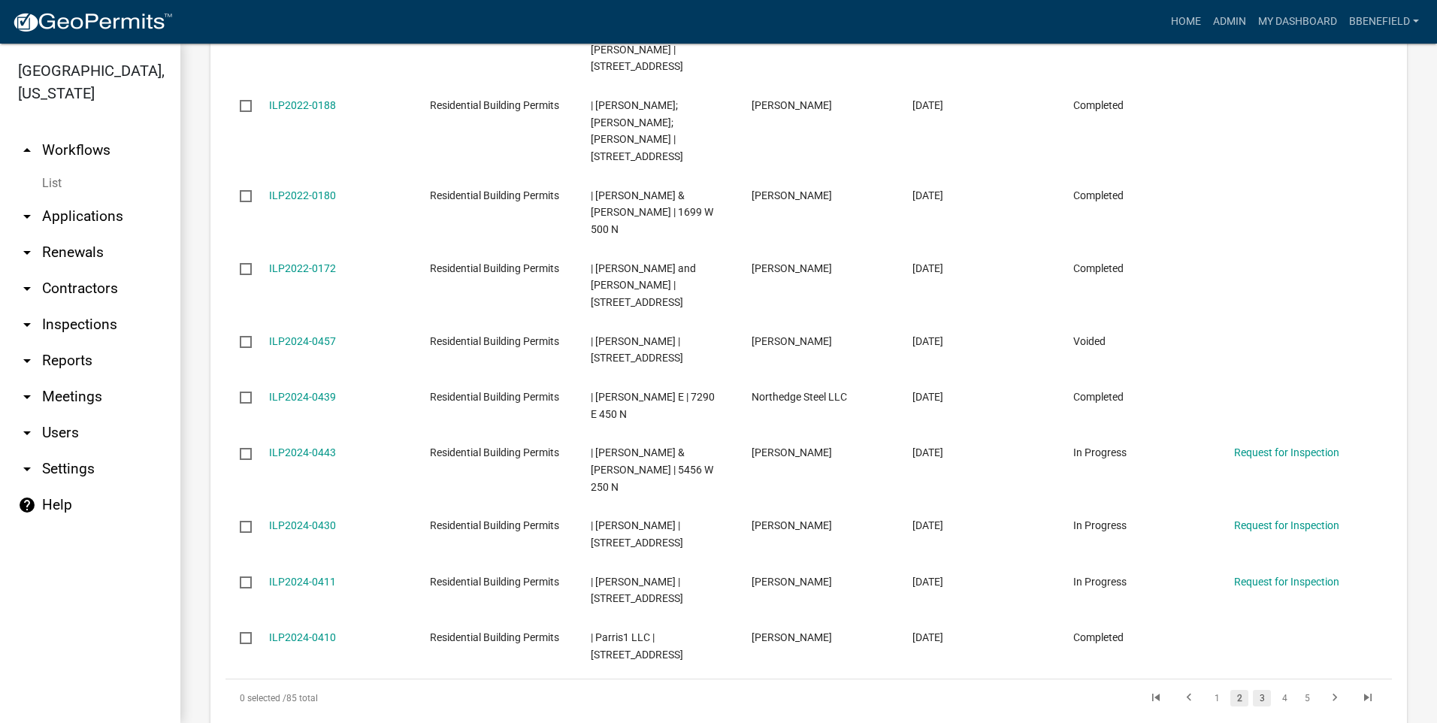
click at [1253, 690] on link "3" at bounding box center [1262, 698] width 18 height 17
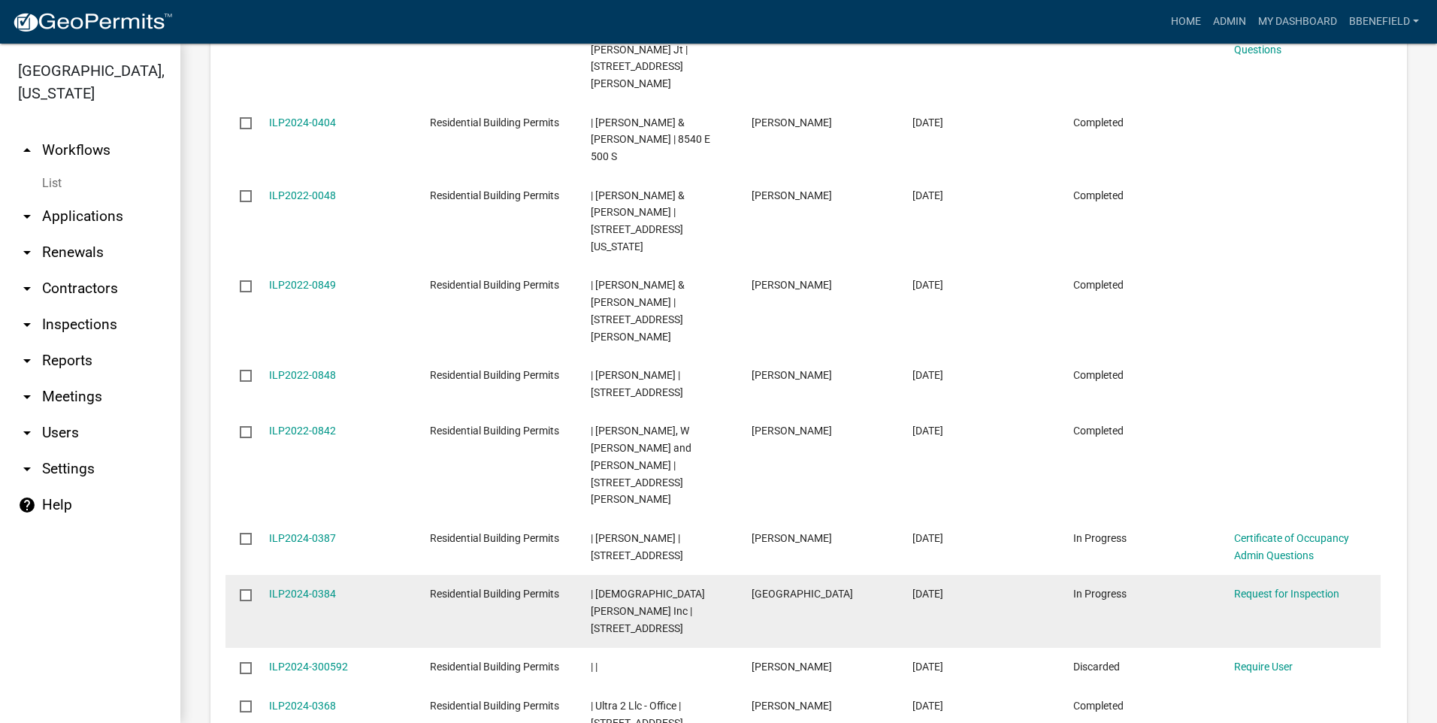
scroll to position [661, 0]
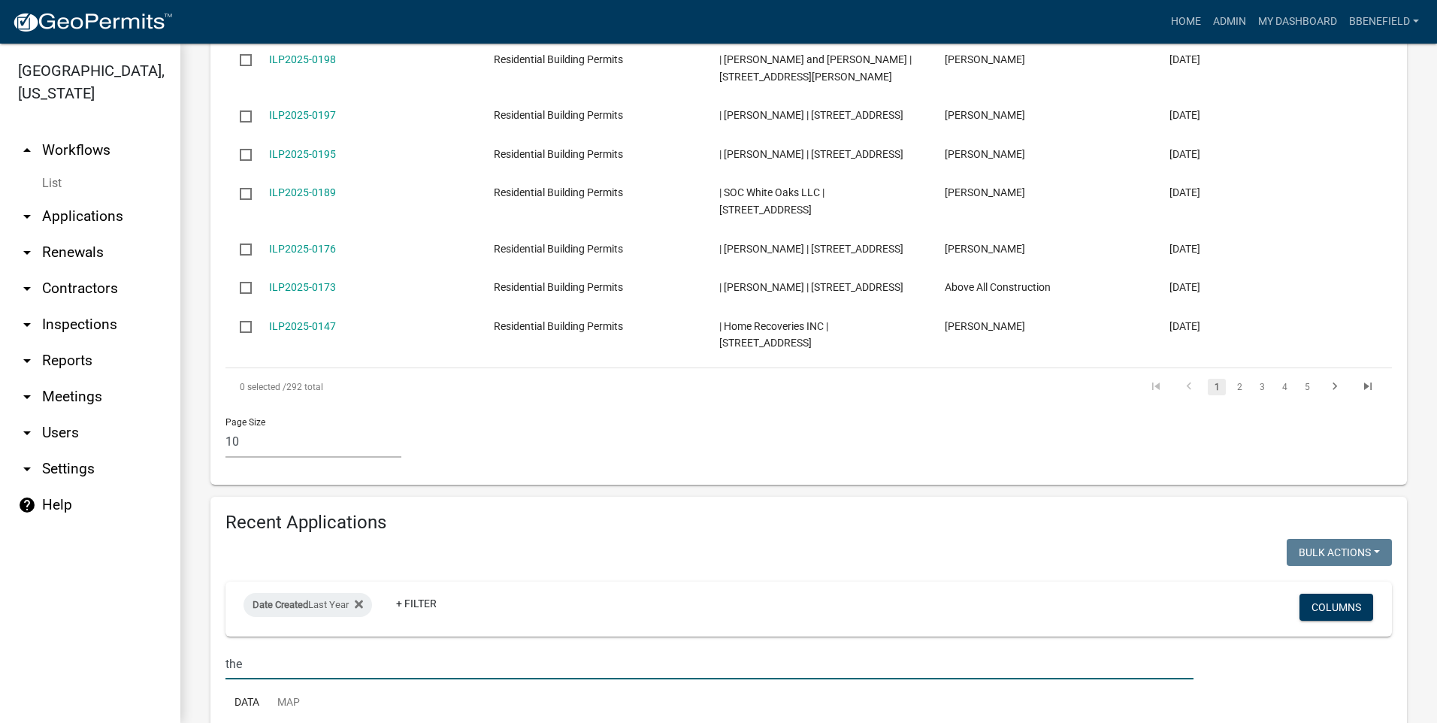
click at [260, 649] on input "the" at bounding box center [709, 664] width 968 height 31
type input "t"
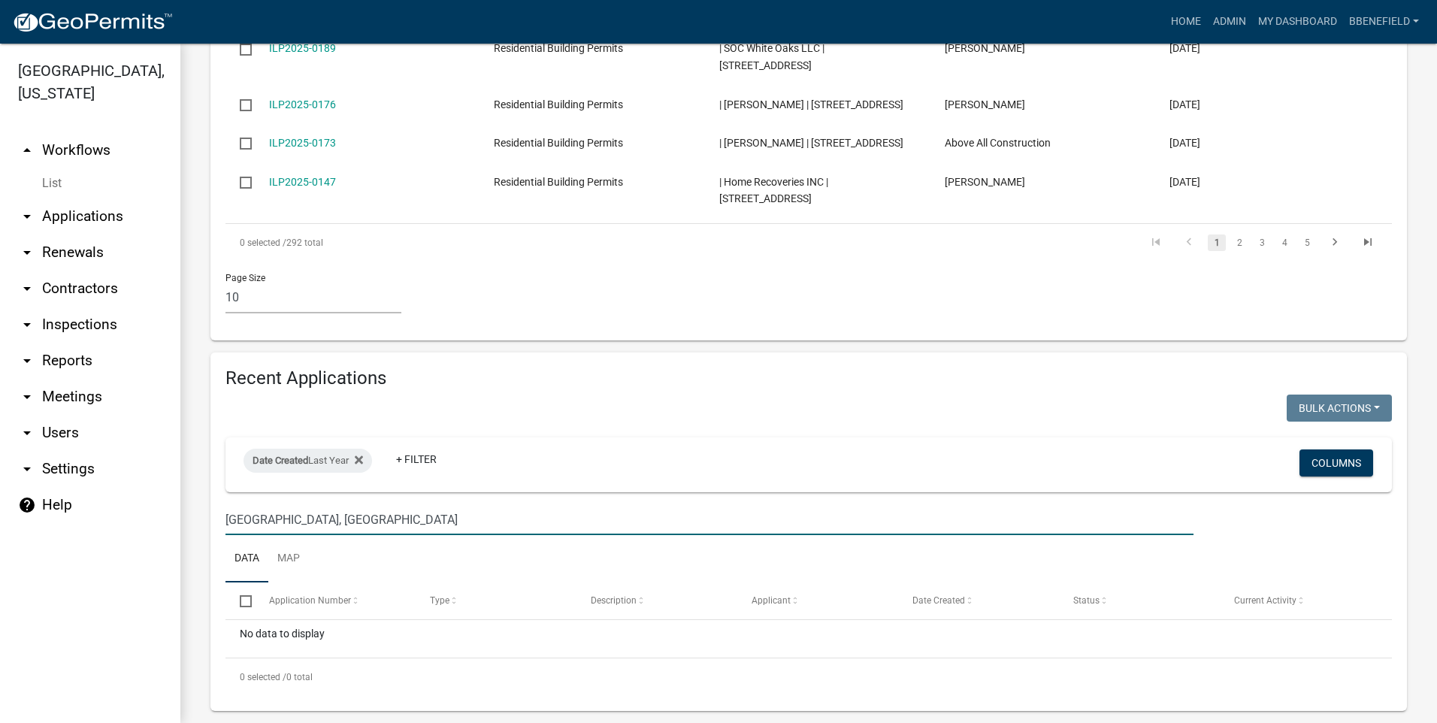
scroll to position [806, 0]
type input "3"
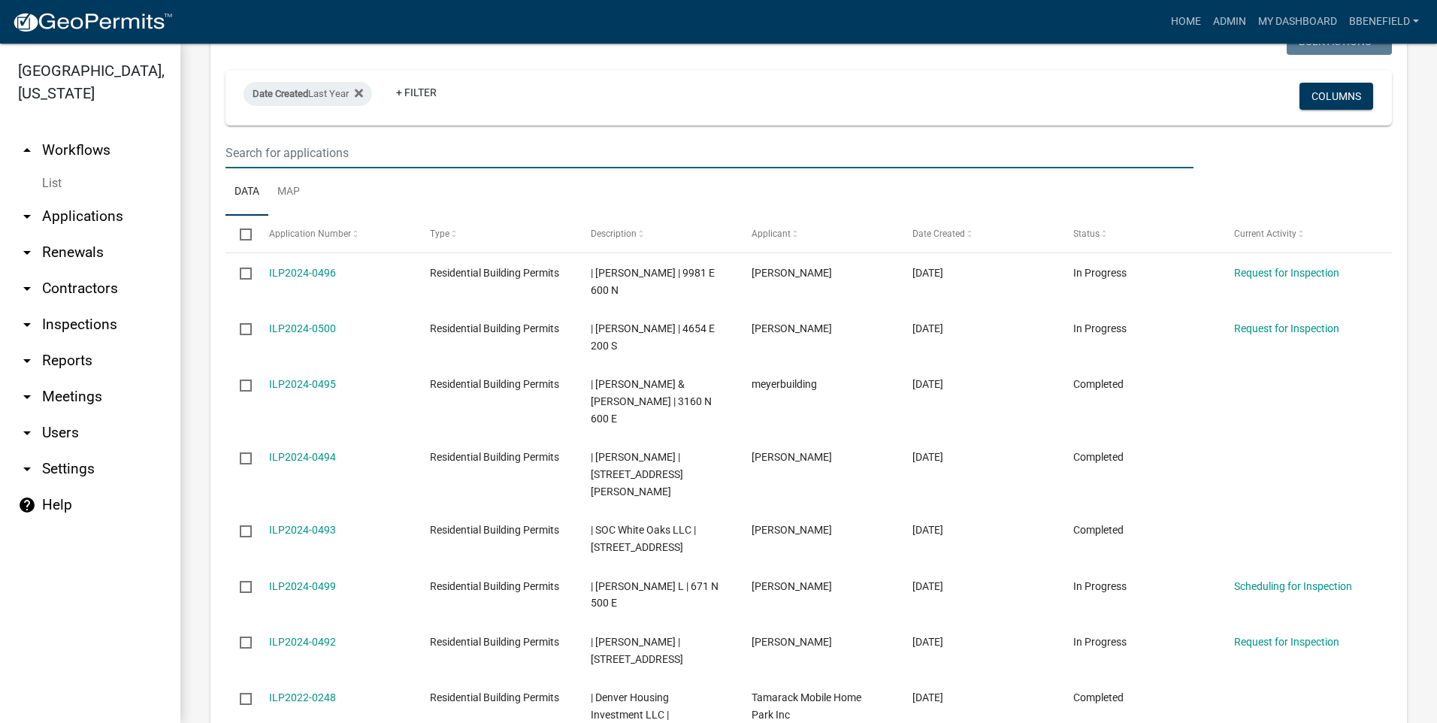
scroll to position [1106, 0]
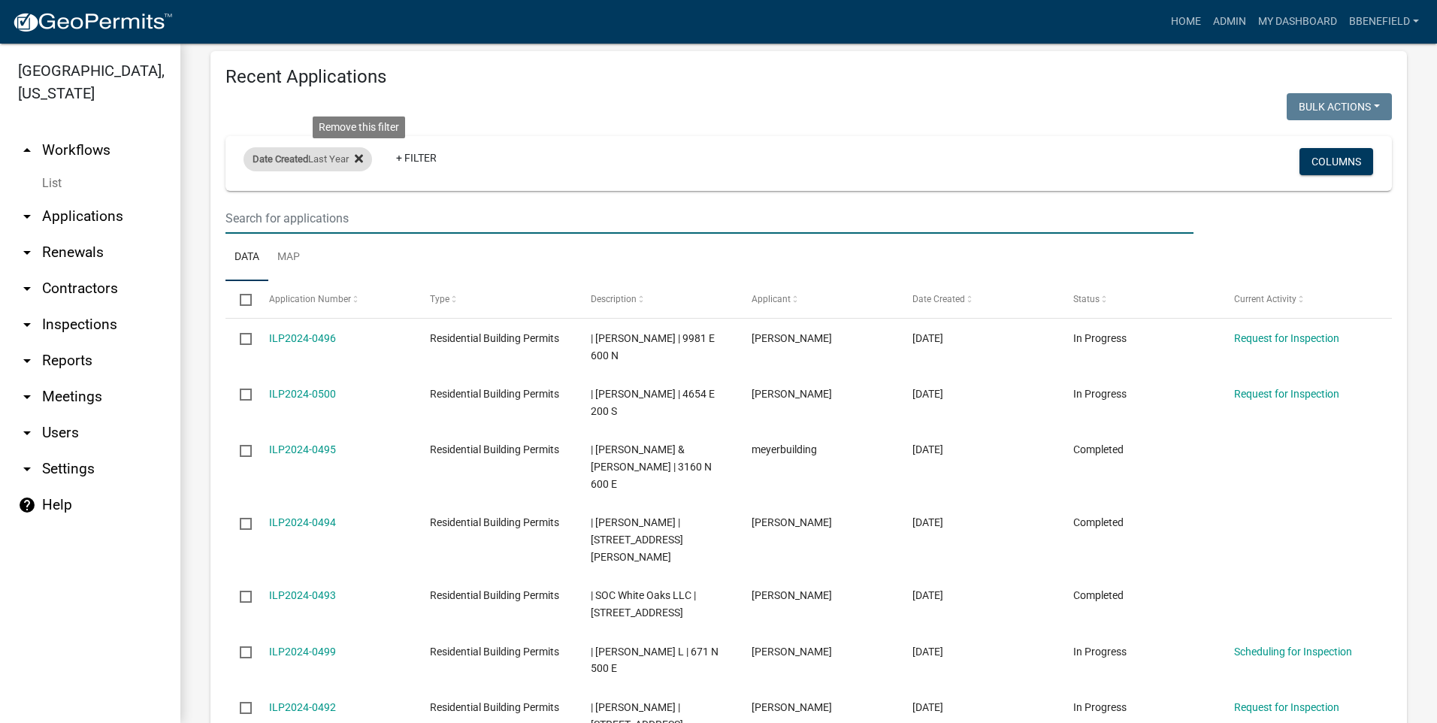
click at [359, 154] on icon at bounding box center [359, 158] width 8 height 8
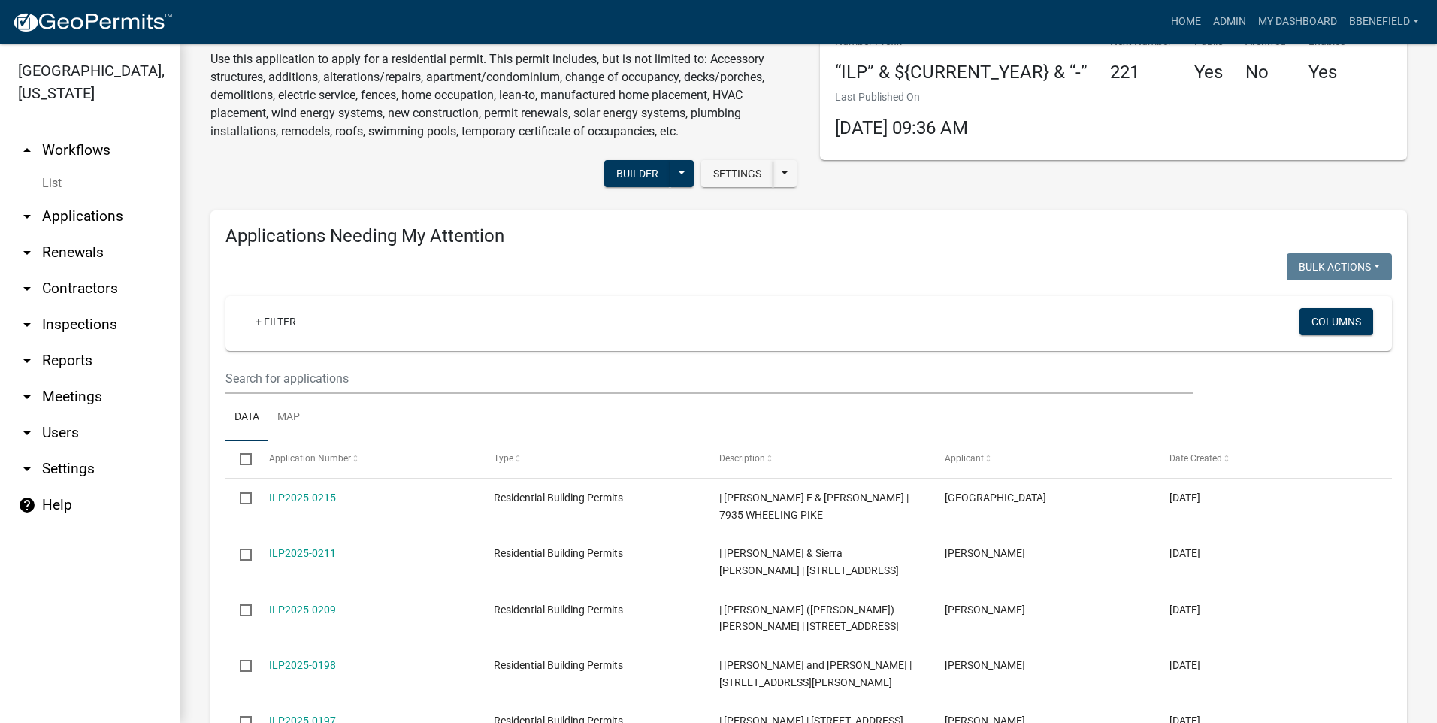
scroll to position [54, 0]
click at [82, 132] on link "arrow_drop_up Workflows" at bounding box center [90, 150] width 180 height 36
